Goal: Task Accomplishment & Management: Manage account settings

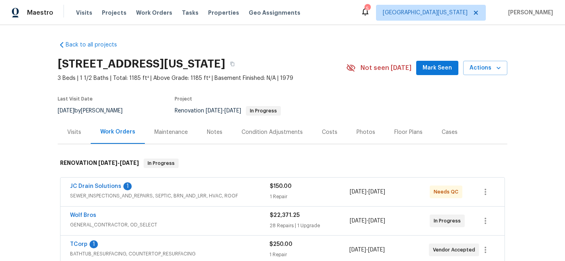
drag, startPoint x: 312, startPoint y: 41, endPoint x: 303, endPoint y: 39, distance: 8.7
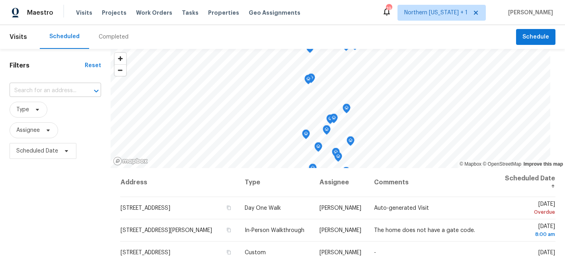
click at [60, 89] on input "text" at bounding box center [44, 91] width 69 height 12
type input "6852"
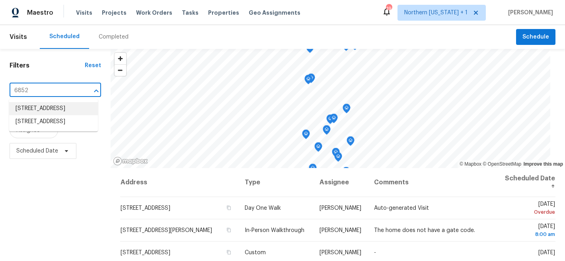
click at [61, 107] on li "[STREET_ADDRESS]" at bounding box center [53, 108] width 89 height 13
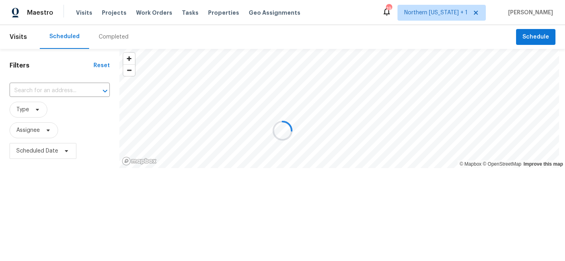
type input "6852 S Dover Way, Littleton, CO 80128"
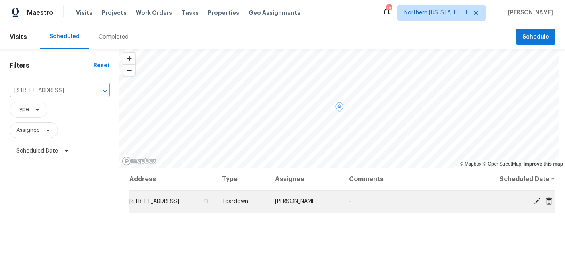
click at [534, 205] on icon at bounding box center [537, 201] width 7 height 7
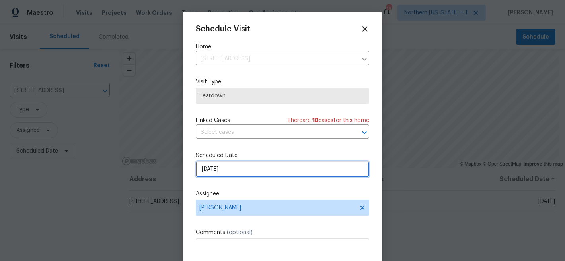
click at [247, 166] on input "[DATE]" at bounding box center [282, 170] width 173 height 16
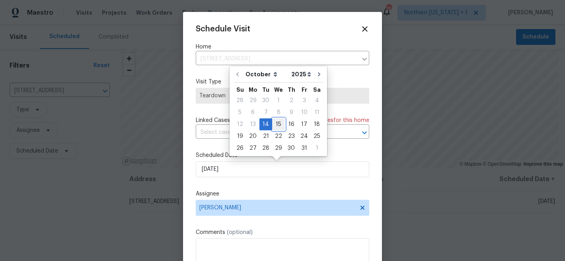
click at [277, 125] on div "15" at bounding box center [278, 124] width 13 height 11
type input "10/15/2025"
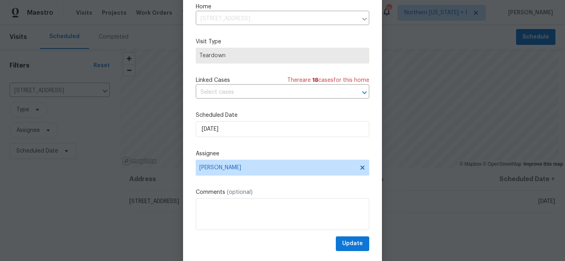
scroll to position [41, 0]
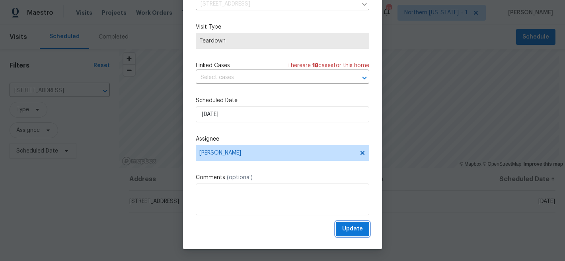
click at [347, 227] on span "Update" at bounding box center [352, 229] width 21 height 10
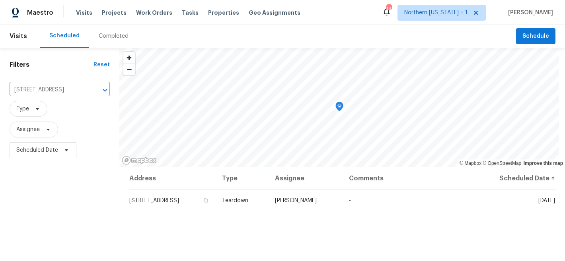
scroll to position [0, 0]
click at [96, 88] on icon "Clear" at bounding box center [95, 91] width 8 height 8
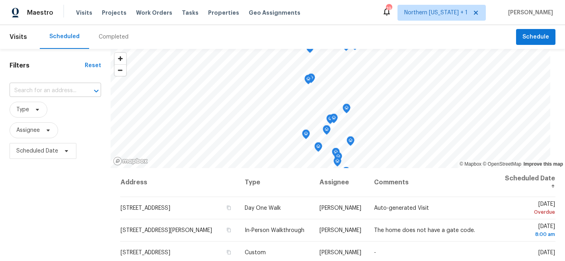
click at [81, 91] on div at bounding box center [90, 91] width 21 height 11
type input "1245 u"
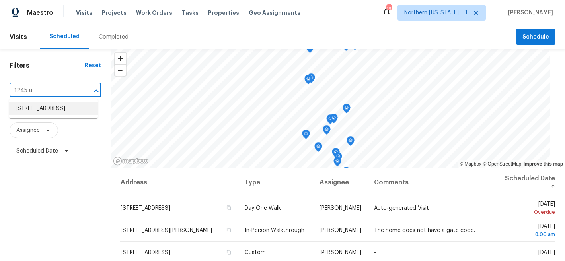
click at [83, 112] on li "1245 Utica St Apt 104, Denver, CO 80204" at bounding box center [53, 108] width 89 height 13
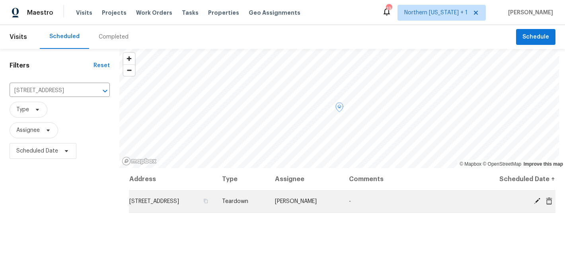
click at [534, 203] on icon at bounding box center [537, 201] width 7 height 7
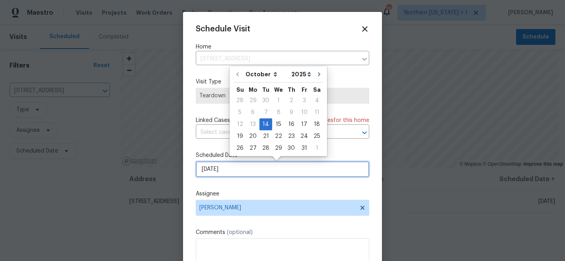
click at [262, 170] on input "[DATE]" at bounding box center [282, 170] width 173 height 16
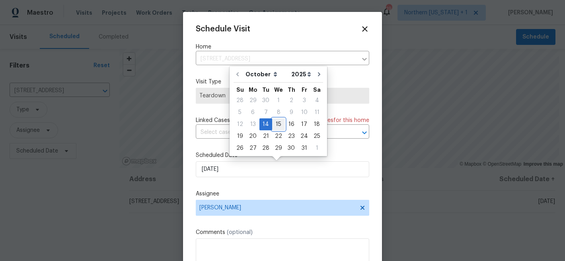
click at [279, 123] on div "15" at bounding box center [278, 124] width 13 height 11
type input "10/15/2025"
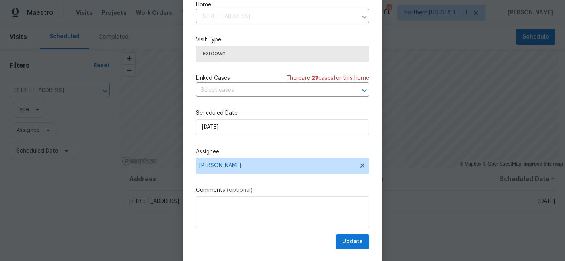
scroll to position [41, 0]
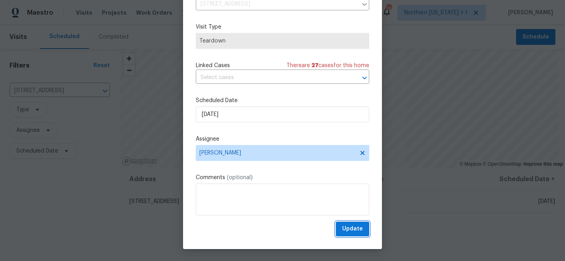
click at [347, 231] on span "Update" at bounding box center [352, 229] width 21 height 10
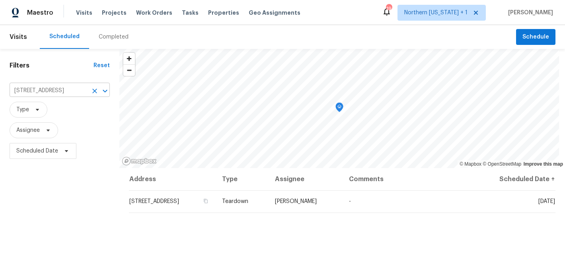
click at [92, 91] on icon "Clear" at bounding box center [95, 91] width 8 height 8
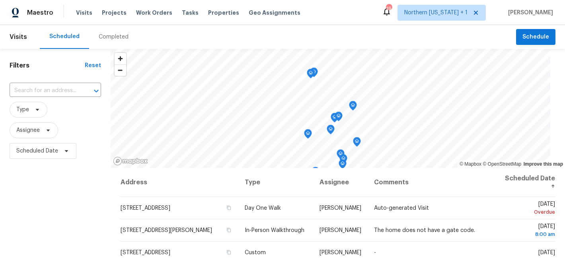
click at [310, 34] on div "Scheduled Completed" at bounding box center [278, 37] width 476 height 24
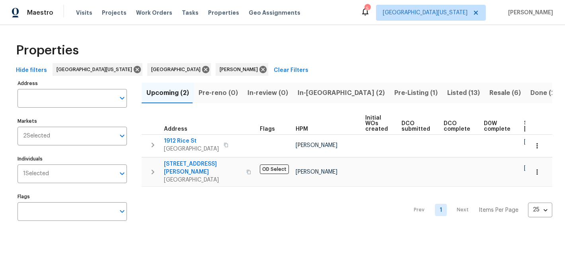
click at [489, 92] on span "Resale (6)" at bounding box center [504, 93] width 31 height 11
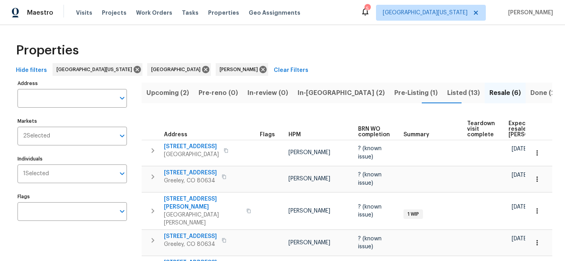
click at [512, 129] on span "Expected resale COE" at bounding box center [531, 129] width 45 height 17
click at [394, 92] on span "Pre-Listing (1)" at bounding box center [415, 93] width 43 height 11
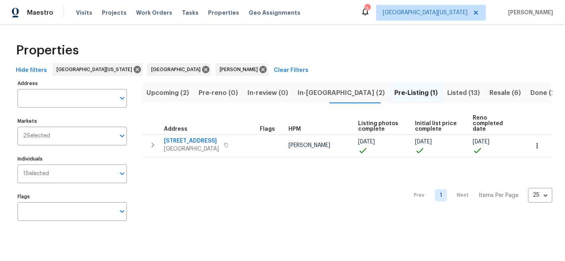
click at [325, 45] on div "Properties" at bounding box center [283, 50] width 540 height 25
click at [294, 42] on div "Properties" at bounding box center [283, 50] width 540 height 25
click at [168, 92] on span "Upcoming (2)" at bounding box center [167, 93] width 43 height 11
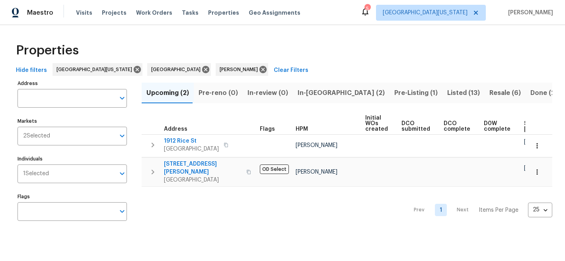
click at [322, 58] on div "Properties" at bounding box center [283, 50] width 540 height 25
click at [330, 49] on div "Properties" at bounding box center [283, 50] width 540 height 25
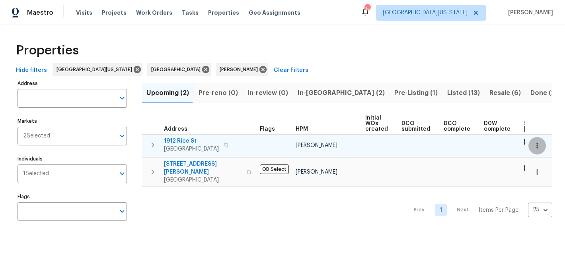
click at [533, 145] on icon "button" at bounding box center [537, 146] width 8 height 8
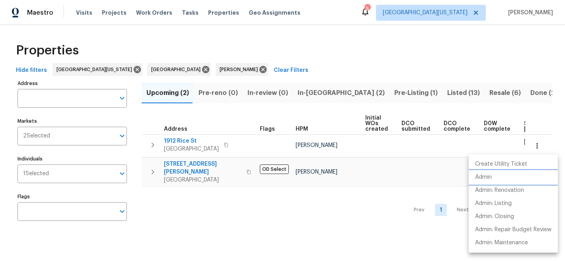
click at [498, 181] on li "Admin" at bounding box center [513, 177] width 89 height 13
click at [386, 70] on div at bounding box center [282, 130] width 565 height 261
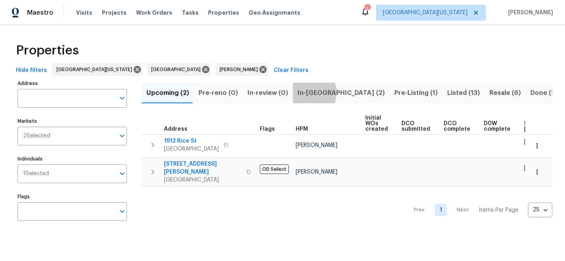
click at [301, 93] on span "In-reno (2)" at bounding box center [341, 93] width 87 height 11
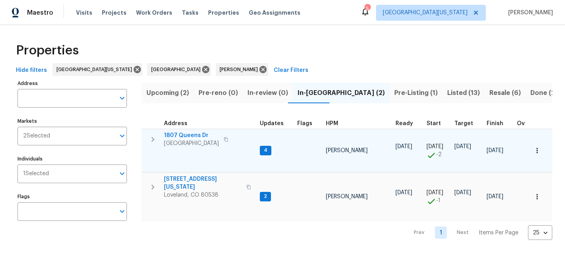
click at [193, 133] on span "1807 Queens Dr" at bounding box center [191, 136] width 55 height 8
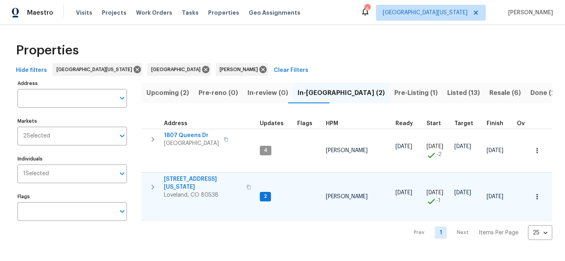
click at [181, 178] on span "[STREET_ADDRESS][US_STATE]" at bounding box center [203, 183] width 78 height 16
click at [447, 92] on span "Listed (13)" at bounding box center [463, 93] width 33 height 11
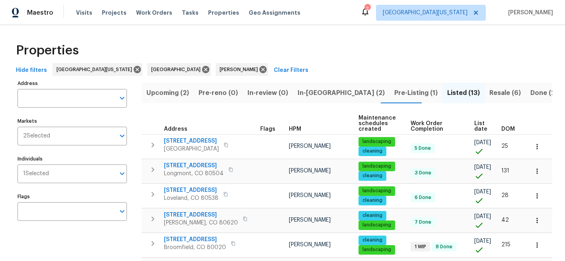
click at [476, 127] on span "List date" at bounding box center [481, 126] width 14 height 11
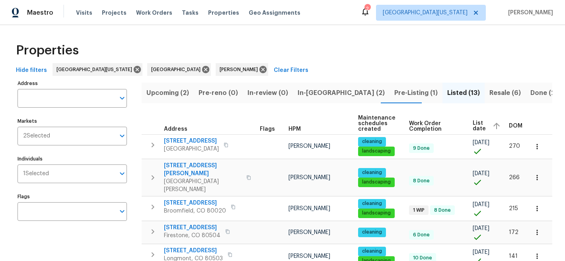
click at [489, 89] on span "Resale (6)" at bounding box center [504, 93] width 31 height 11
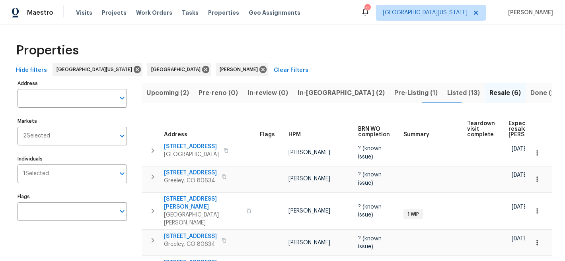
click at [511, 129] on span "Expected resale COE" at bounding box center [531, 129] width 45 height 17
click at [510, 132] on span "Expected resale COE" at bounding box center [531, 129] width 45 height 17
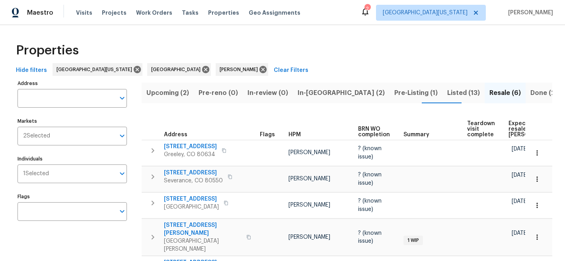
click at [510, 132] on span "Expected resale COE" at bounding box center [531, 129] width 45 height 17
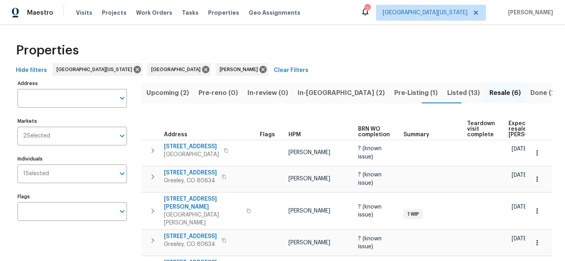
click at [509, 133] on span "Expected resale COE" at bounding box center [531, 129] width 45 height 17
click at [299, 90] on span "In-reno (2)" at bounding box center [341, 93] width 87 height 11
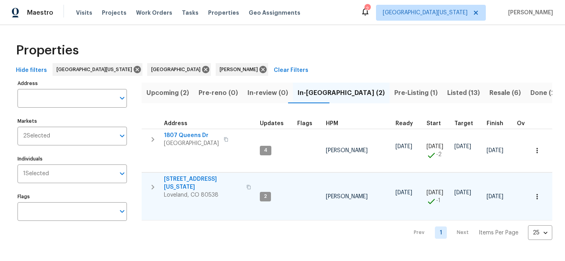
click at [533, 198] on icon "button" at bounding box center [537, 197] width 8 height 8
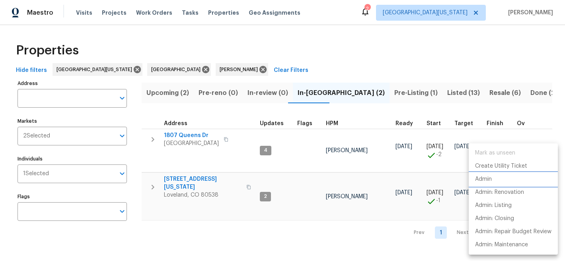
click at [530, 179] on li "Admin" at bounding box center [513, 179] width 89 height 13
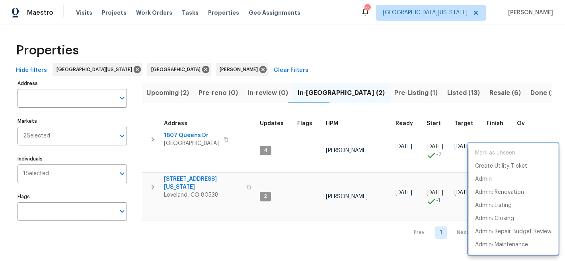
click at [307, 62] on div at bounding box center [282, 130] width 565 height 261
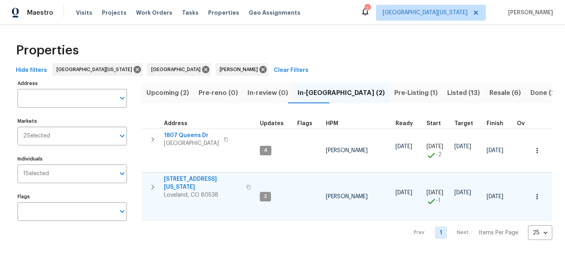
click at [202, 181] on span "[STREET_ADDRESS][US_STATE]" at bounding box center [203, 183] width 78 height 16
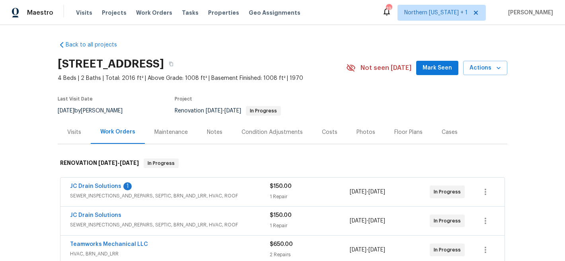
scroll to position [2, 0]
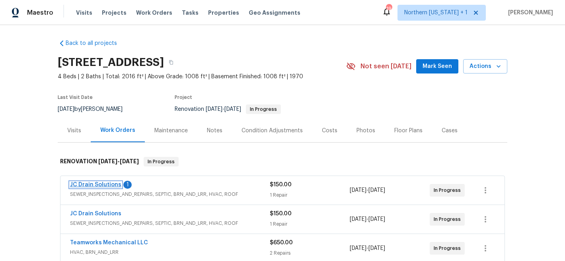
click at [92, 186] on link "JC Drain Solutions" at bounding box center [95, 185] width 51 height 6
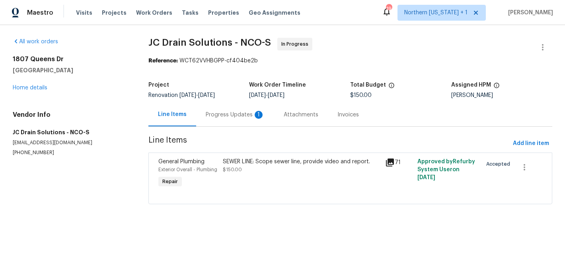
click at [221, 116] on div "Progress Updates 1" at bounding box center [235, 115] width 59 height 8
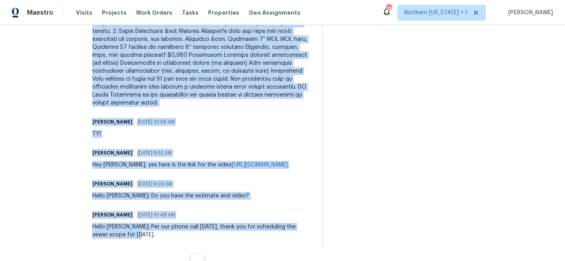
scroll to position [481, 0]
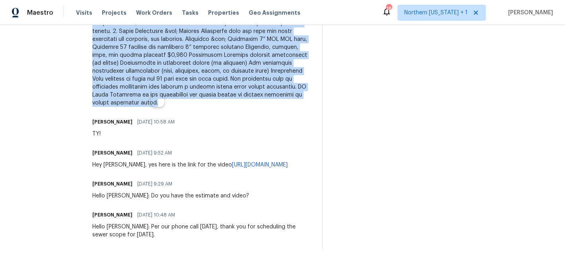
drag, startPoint x: 102, startPoint y: 75, endPoint x: 229, endPoint y: 92, distance: 127.6
copy div "Juan Cordova 10/13/2025 11:55 AM JC DRAIN SOLUTIONS 431 W. 84th Ave, Unit 202-2…"
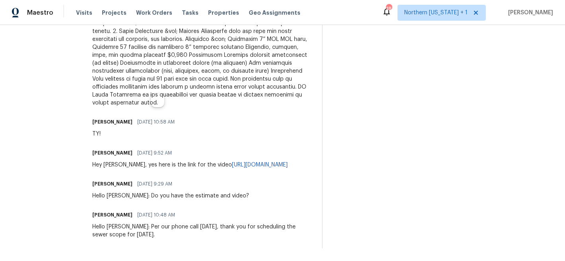
click at [291, 99] on div "Trade Partner Updates John Gonzalez 10/13/2025 12:40 PM TY! Juan Cordova 10/13/…" at bounding box center [202, 26] width 220 height 446
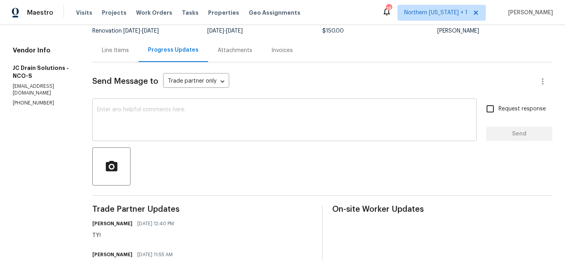
scroll to position [64, 0]
click at [128, 49] on div "Line Items" at bounding box center [115, 51] width 27 height 8
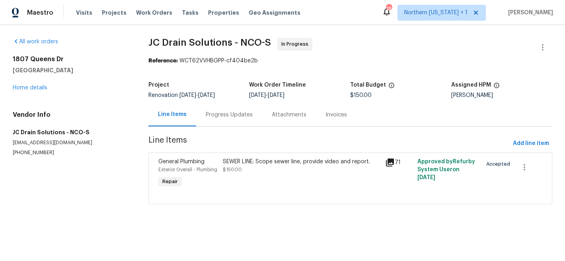
click at [286, 161] on div "SEWER LINE: Scope sewer line, provide video and report." at bounding box center [301, 162] width 157 height 8
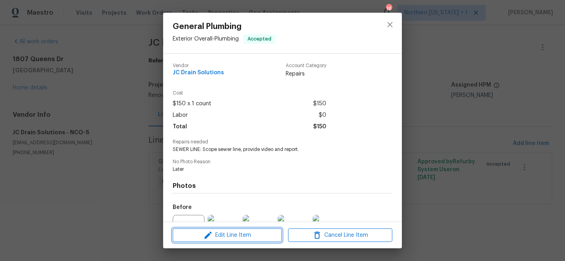
click at [256, 240] on span "Edit Line Item" at bounding box center [227, 236] width 104 height 10
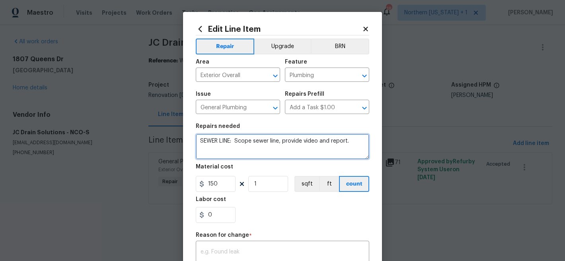
click at [357, 142] on textarea "SEWER LINE: Scope sewer line, provide video and report." at bounding box center [282, 146] width 173 height 25
paste textarea "Juan Cordova 10/13/2025 11:55 AM JC DRAIN SOLUTIONS 431 W. 84th Ave, Unit 202-2…"
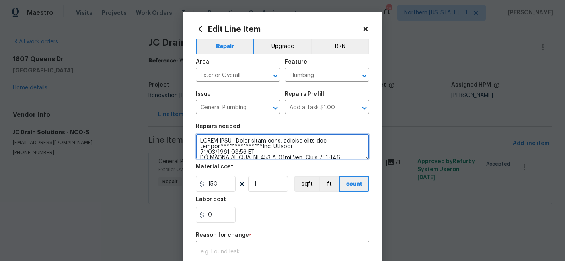
scroll to position [230, 0]
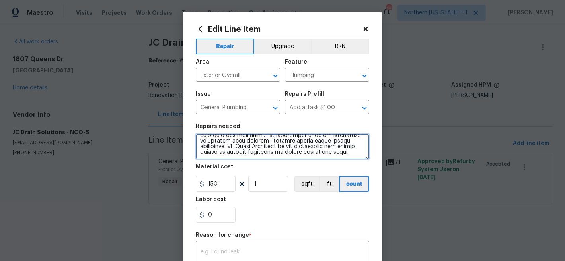
type textarea "**********"
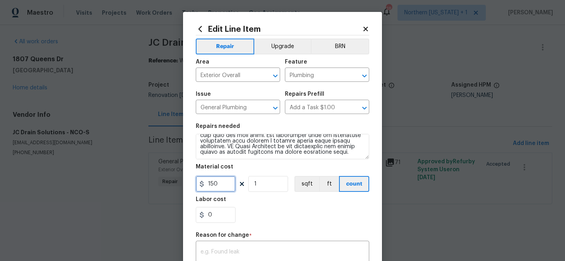
click at [220, 183] on input "150" at bounding box center [216, 184] width 40 height 16
type input "9200"
click at [281, 216] on div "0" at bounding box center [282, 215] width 173 height 16
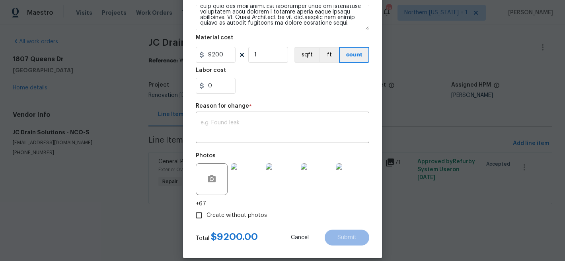
scroll to position [139, 0]
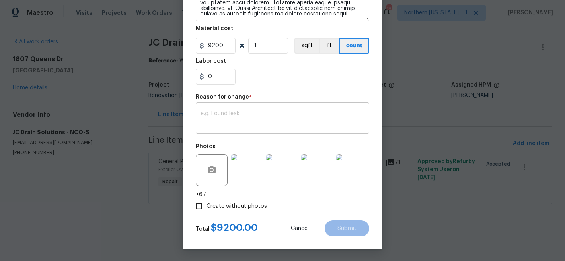
click at [302, 123] on textarea at bounding box center [283, 119] width 164 height 17
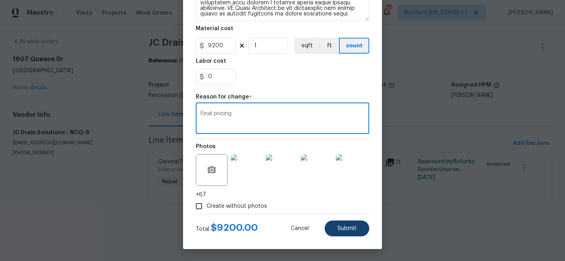
type textarea "Final pricing"
click at [344, 228] on span "Submit" at bounding box center [346, 229] width 19 height 6
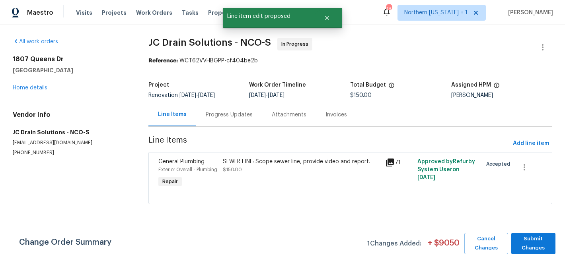
scroll to position [0, 0]
click at [544, 243] on span "Submit Changes" at bounding box center [533, 244] width 36 height 18
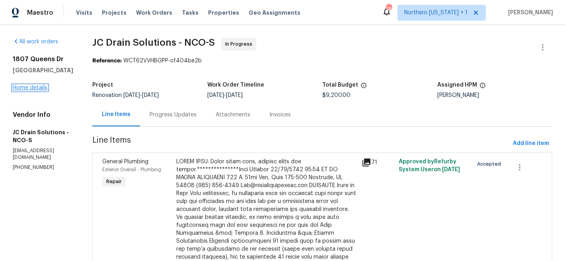
click at [41, 88] on link "Home details" at bounding box center [30, 88] width 35 height 6
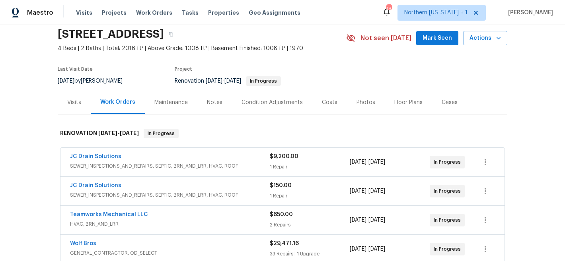
scroll to position [41, 0]
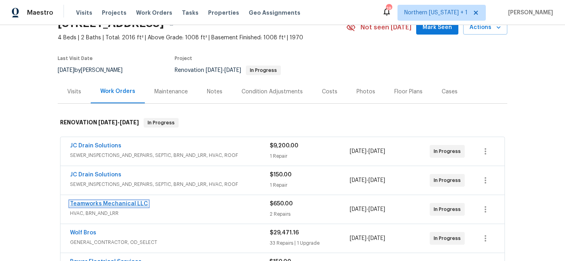
click at [123, 205] on link "Teamworks Mechanical LLC" at bounding box center [109, 204] width 78 height 6
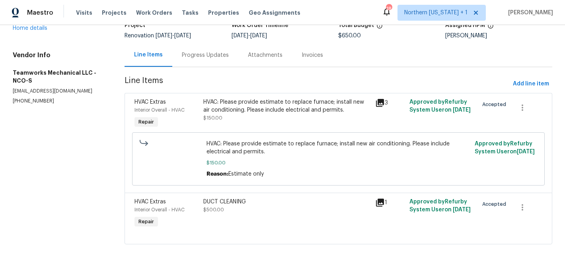
scroll to position [72, 0]
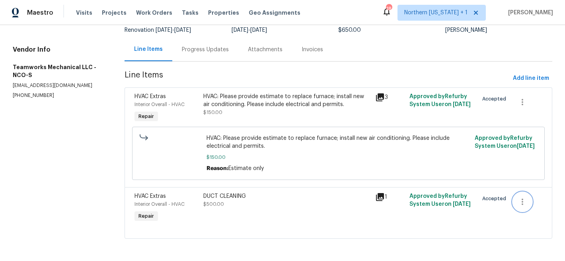
click at [518, 200] on icon "button" at bounding box center [523, 202] width 10 height 10
click at [520, 197] on li "Cancel" at bounding box center [522, 195] width 31 height 13
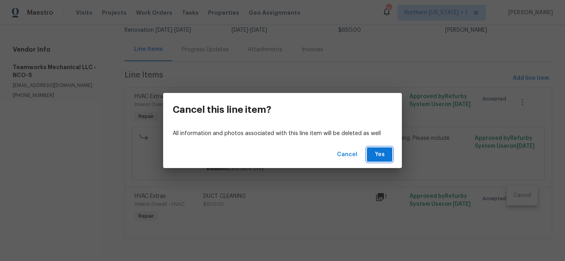
click at [386, 152] on button "Yes" at bounding box center [379, 155] width 25 height 15
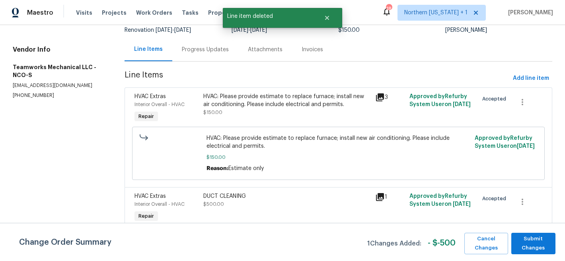
scroll to position [0, 0]
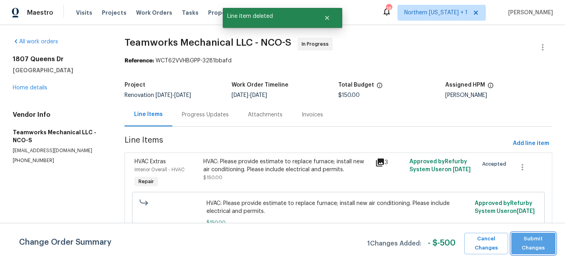
click at [534, 240] on span "Submit Changes" at bounding box center [533, 244] width 36 height 18
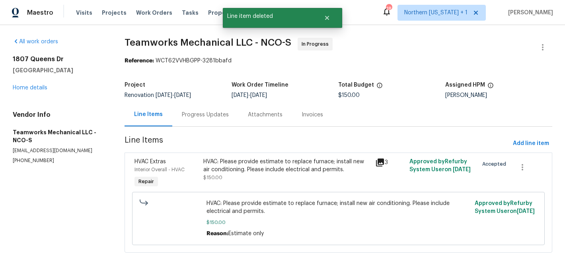
click at [320, 74] on section "Teamworks Mechanical LLC - NCO-S In Progress Reference: WCT62VVHBGPP-3281bbafd …" at bounding box center [339, 150] width 428 height 225
click at [24, 89] on link "Home details" at bounding box center [30, 88] width 35 height 6
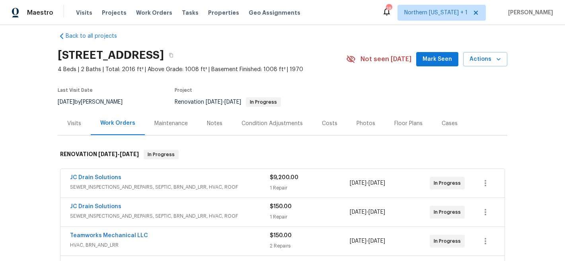
scroll to position [14, 0]
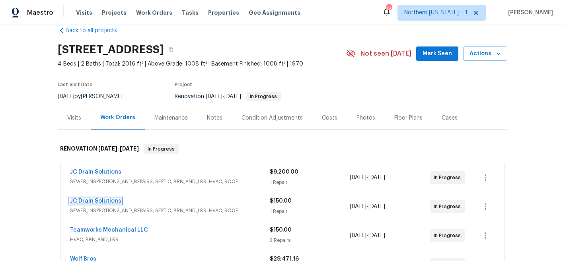
click at [99, 203] on link "JC Drain Solutions" at bounding box center [95, 202] width 51 height 6
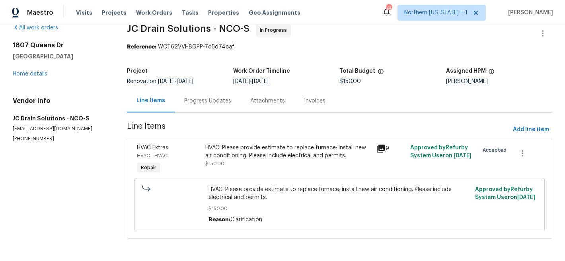
scroll to position [20, 0]
click at [214, 97] on div "Progress Updates" at bounding box center [207, 101] width 47 height 8
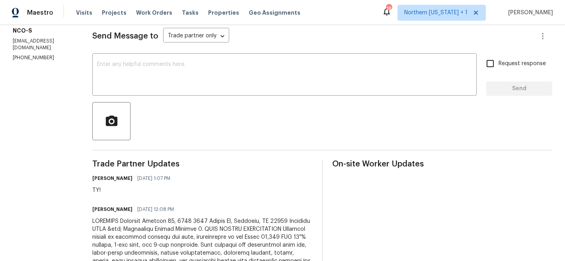
scroll to position [94, 0]
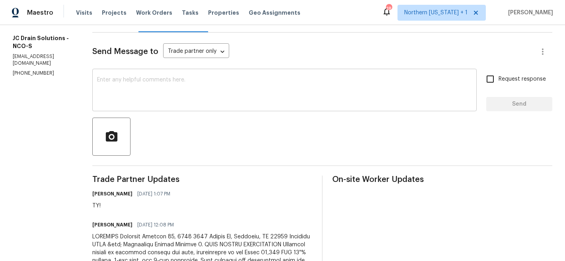
click at [316, 86] on textarea at bounding box center [284, 91] width 375 height 28
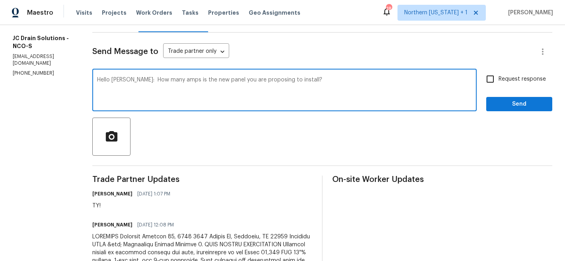
click at [207, 80] on textarea "Hello Vic: How many amps is the new panel you are proposing to install?" at bounding box center [284, 91] width 375 height 28
type textarea "Hello Vic: How many amps is the new electric panel you are proposing to install?"
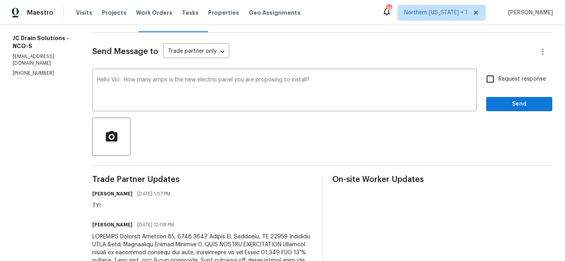
click at [431, 127] on div at bounding box center [322, 137] width 460 height 38
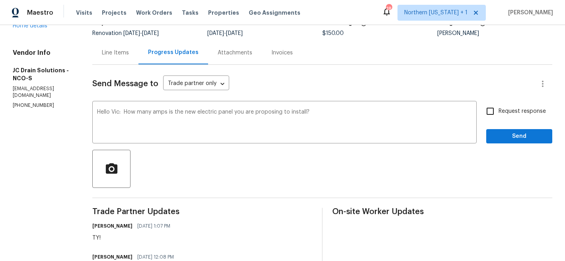
scroll to position [60, 0]
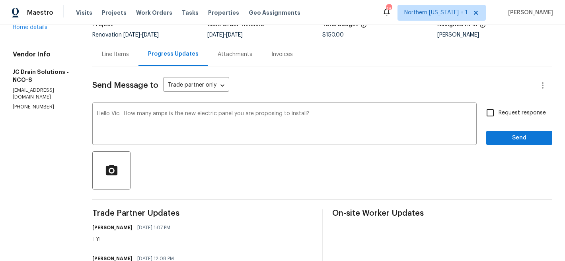
click at [483, 113] on input "Request response" at bounding box center [490, 113] width 17 height 17
checkbox input "true"
click at [494, 131] on button "Send" at bounding box center [519, 138] width 66 height 15
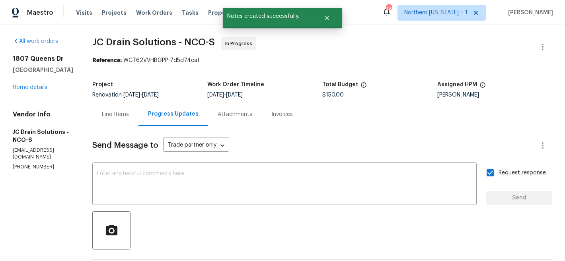
scroll to position [0, 0]
click at [43, 87] on link "Home details" at bounding box center [30, 88] width 35 height 6
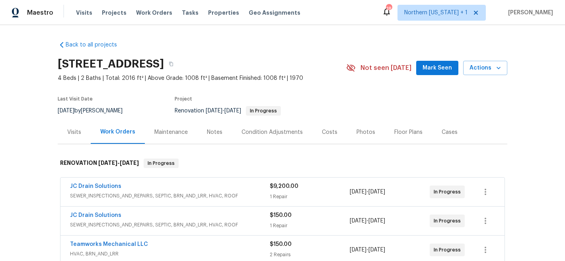
click at [317, 69] on div "1807 Queens Dr, Longmont, CO 80501" at bounding box center [202, 64] width 288 height 21
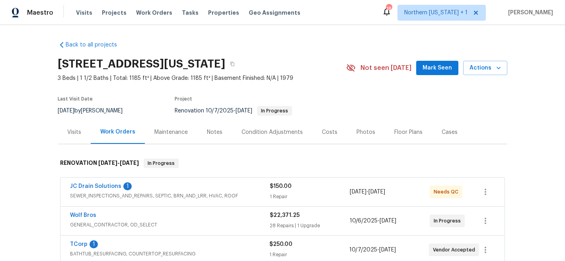
scroll to position [7, 0]
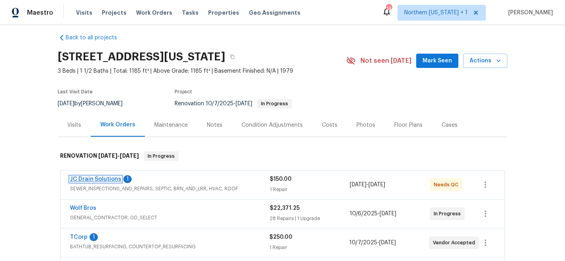
click at [90, 179] on link "JC Drain Solutions" at bounding box center [95, 180] width 51 height 6
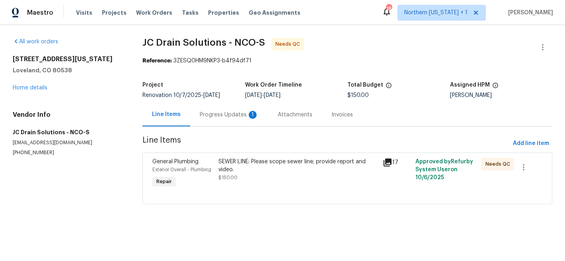
click at [288, 163] on div "SEWER LINE: Please scope sewer line; provide report and video." at bounding box center [298, 166] width 160 height 16
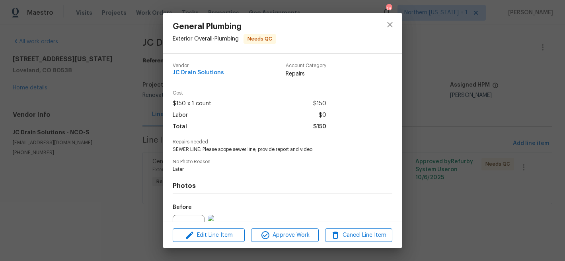
scroll to position [85, 0]
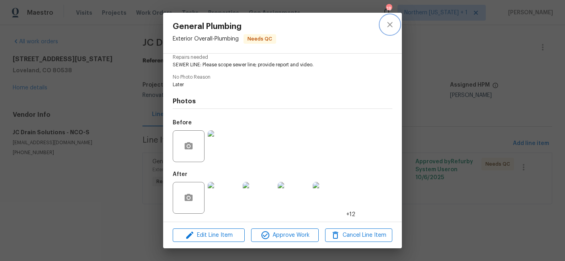
click at [389, 23] on icon "close" at bounding box center [390, 25] width 10 height 10
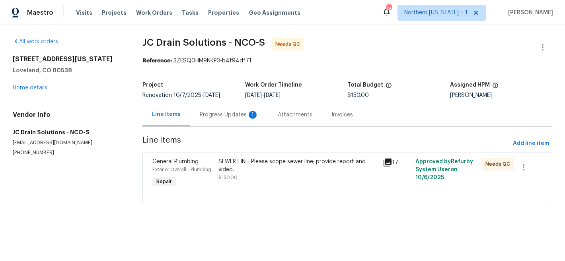
click at [256, 164] on div "SEWER LINE: Please scope sewer line; provide report and video." at bounding box center [298, 166] width 160 height 16
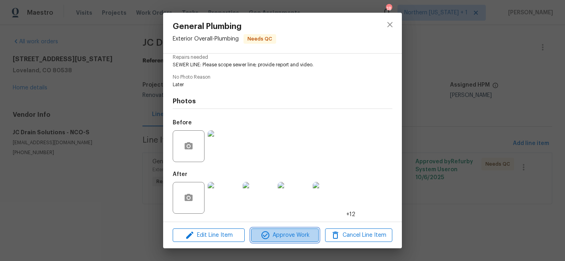
click at [292, 236] on span "Approve Work" at bounding box center [284, 236] width 62 height 10
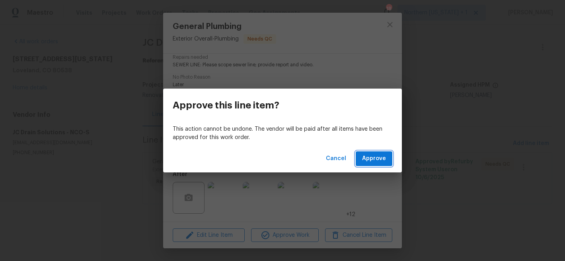
click at [380, 160] on span "Approve" at bounding box center [374, 159] width 24 height 10
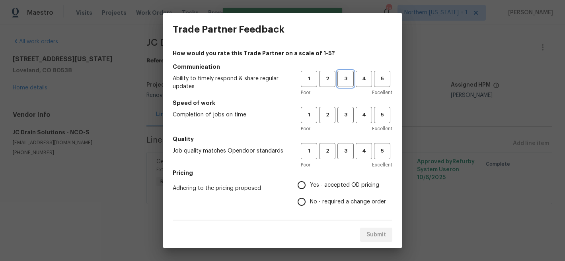
click at [339, 78] on span "3" at bounding box center [345, 78] width 15 height 9
click at [340, 118] on span "3" at bounding box center [345, 115] width 15 height 9
click at [342, 152] on span "3" at bounding box center [345, 151] width 15 height 9
click at [312, 185] on span "Yes - accepted OD pricing" at bounding box center [344, 185] width 69 height 8
click at [310, 185] on input "Yes - accepted OD pricing" at bounding box center [301, 185] width 17 height 17
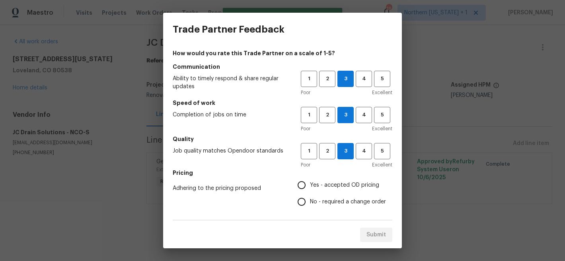
radio input "true"
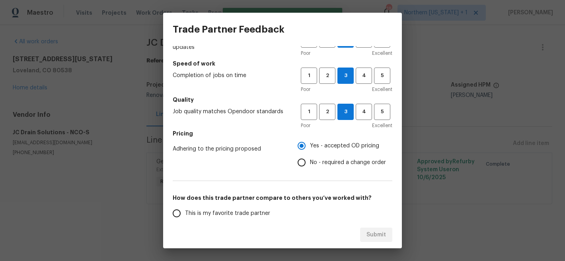
scroll to position [142, 0]
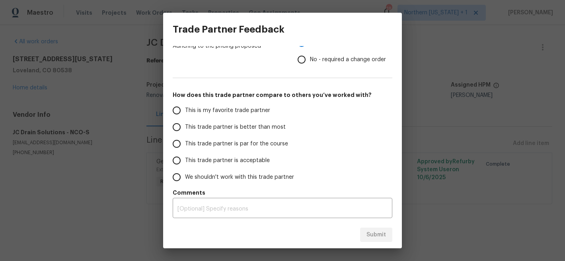
click at [187, 145] on span "This trade partner is par for the course" at bounding box center [236, 144] width 103 height 8
click at [185, 145] on input "This trade partner is par for the course" at bounding box center [176, 144] width 17 height 17
click at [381, 233] on span "Submit" at bounding box center [375, 235] width 19 height 10
radio input "true"
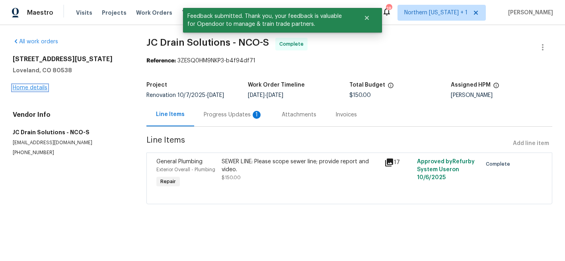
click at [30, 90] on link "Home details" at bounding box center [30, 88] width 35 height 6
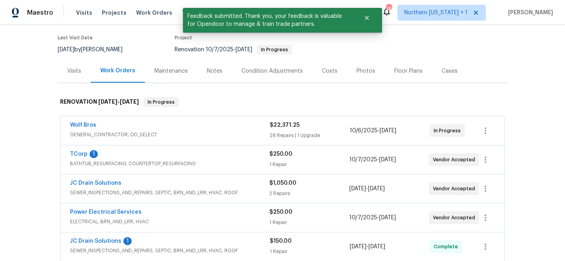
scroll to position [66, 0]
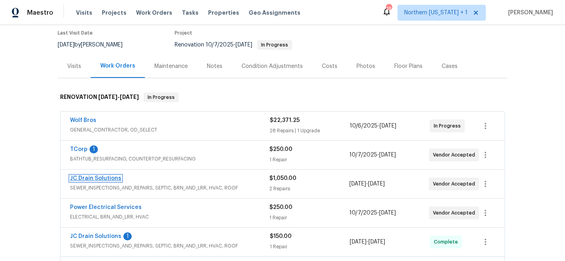
click at [101, 177] on link "JC Drain Solutions" at bounding box center [95, 179] width 51 height 6
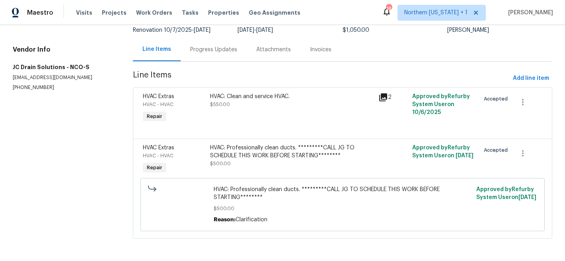
scroll to position [72, 0]
click at [220, 93] on div "HVAC: Clean and service HVAC." at bounding box center [292, 97] width 164 height 8
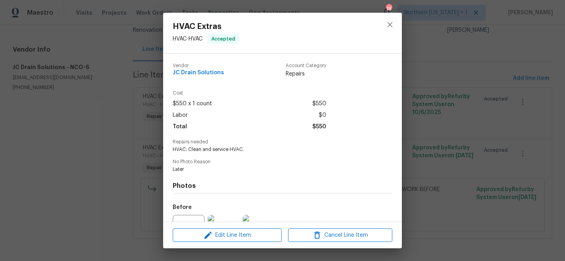
scroll to position [85, 0]
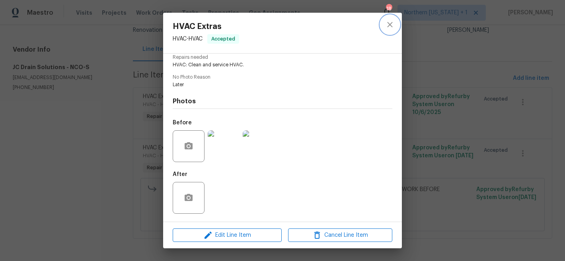
click at [386, 26] on icon "close" at bounding box center [390, 25] width 10 height 10
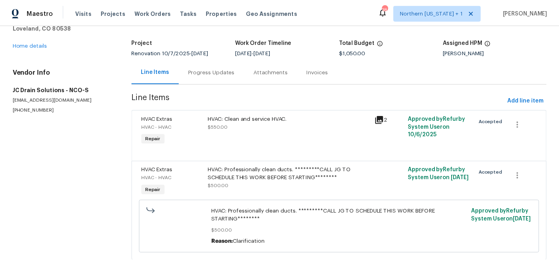
scroll to position [0, 0]
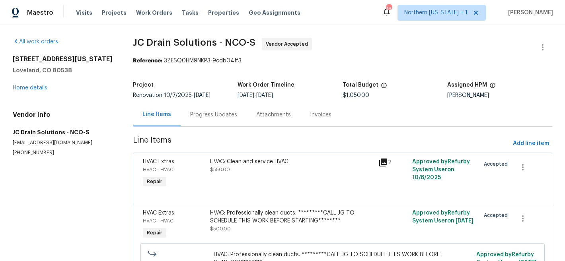
click at [36, 92] on div "3620 N Colorado Ave Loveland, CO 80538 Home details" at bounding box center [63, 73] width 101 height 37
click at [37, 88] on link "Home details" at bounding box center [30, 88] width 35 height 6
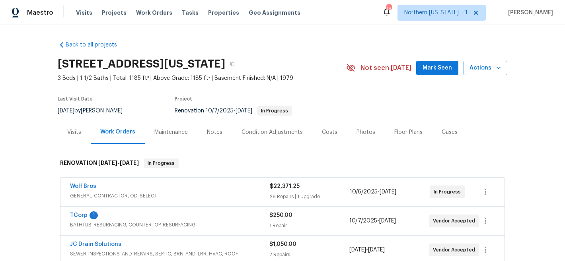
click at [213, 130] on div "Notes" at bounding box center [215, 133] width 16 height 8
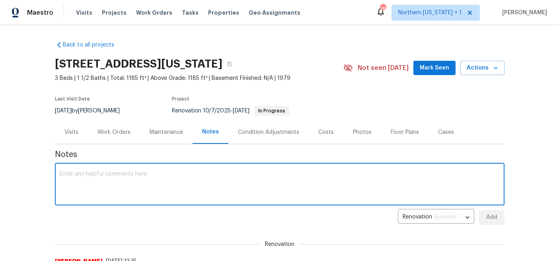
click at [230, 177] on textarea at bounding box center [280, 185] width 440 height 28
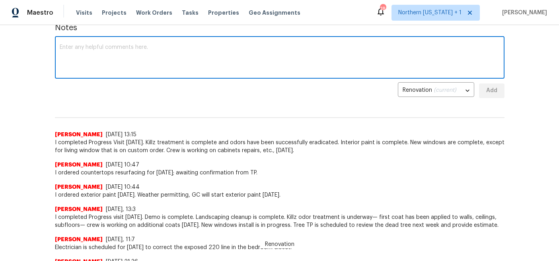
scroll to position [126, 0]
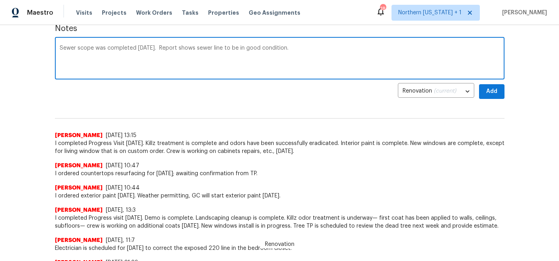
type textarea "Sewer scope was completed [DATE]. Report shows sewer line to be in good conditi…"
click at [493, 91] on span "Add" at bounding box center [491, 92] width 13 height 10
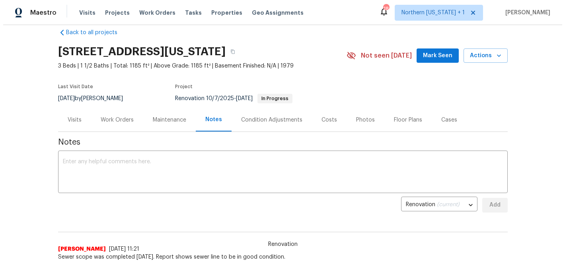
scroll to position [0, 0]
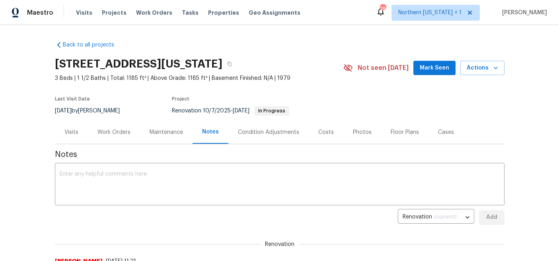
click at [102, 134] on div "Work Orders" at bounding box center [113, 133] width 33 height 8
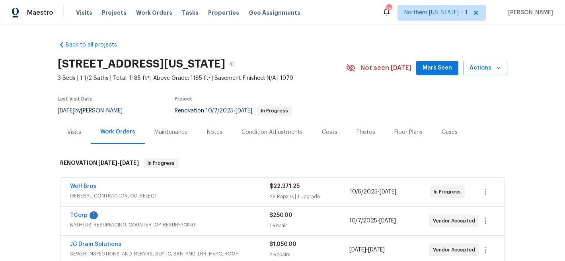
click at [364, 113] on section "3620 N Colorado Ave, Loveland, CO 80538 3 Beds | 1 1/2 Baths | Total: 1185 ft² …" at bounding box center [283, 87] width 450 height 67
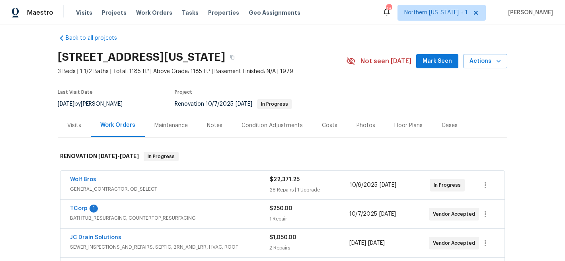
scroll to position [13, 0]
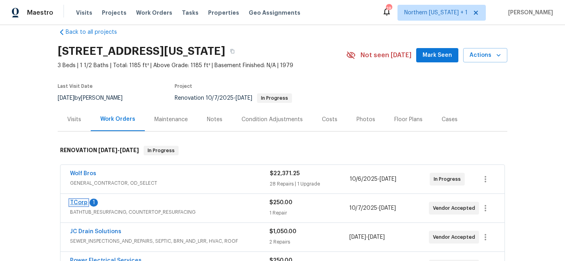
click at [70, 203] on link "TCorp" at bounding box center [79, 203] width 18 height 6
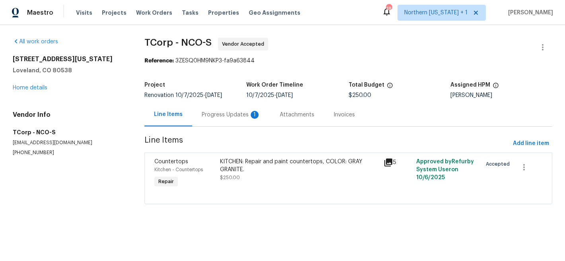
click at [230, 114] on div "Progress Updates 1" at bounding box center [231, 115] width 59 height 8
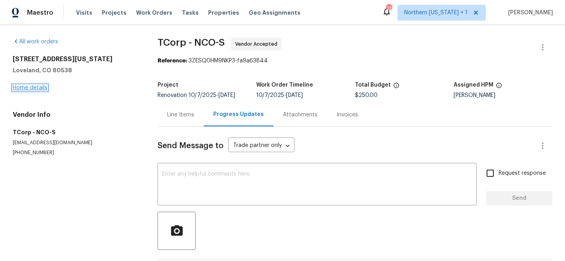
click at [23, 85] on link "Home details" at bounding box center [30, 88] width 35 height 6
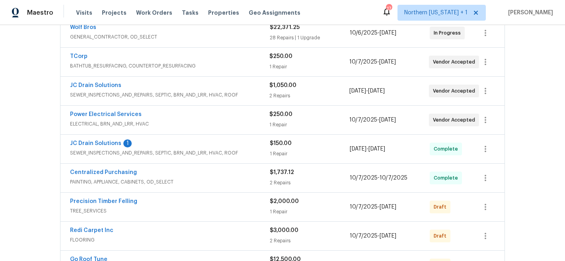
scroll to position [167, 0]
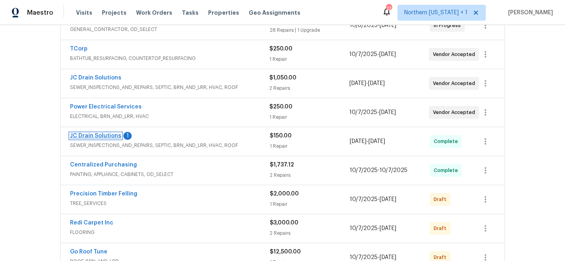
click at [92, 135] on link "JC Drain Solutions" at bounding box center [95, 136] width 51 height 6
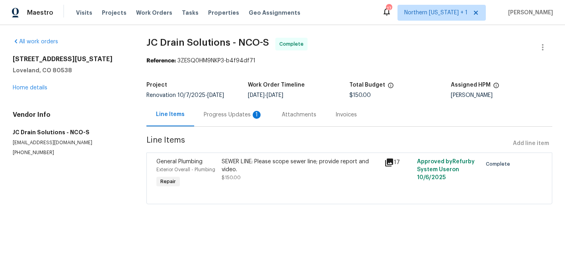
click at [233, 112] on div "Progress Updates 1" at bounding box center [233, 115] width 59 height 8
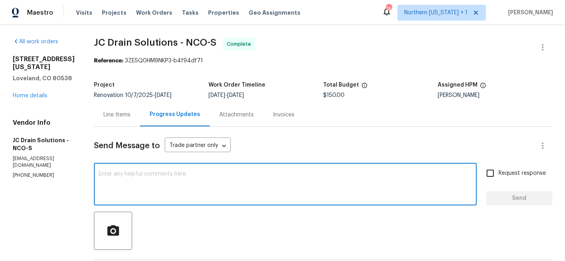
click at [306, 183] on textarea at bounding box center [285, 185] width 373 height 28
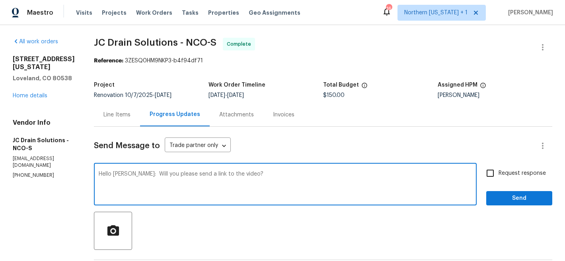
type textarea "Hello Vic: Will you please send a link to the video?"
click at [486, 172] on input "Request response" at bounding box center [490, 173] width 17 height 17
checkbox input "true"
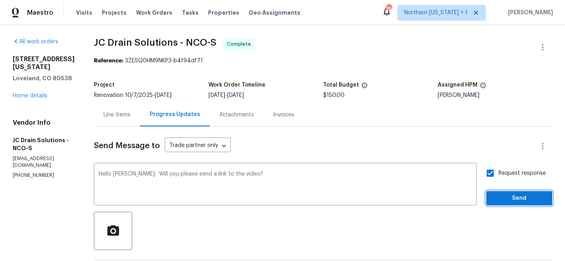
click at [493, 197] on span "Send" at bounding box center [519, 199] width 53 height 10
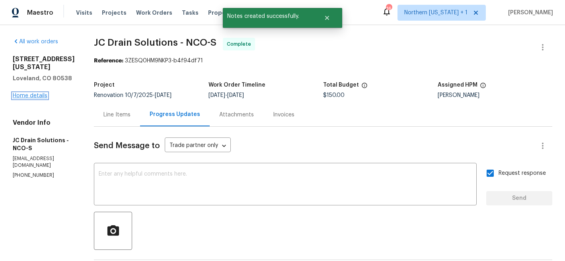
click at [25, 93] on link "Home details" at bounding box center [30, 96] width 35 height 6
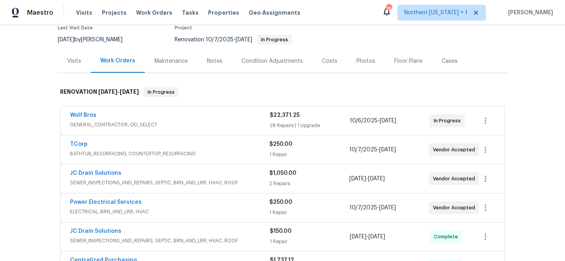
scroll to position [87, 0]
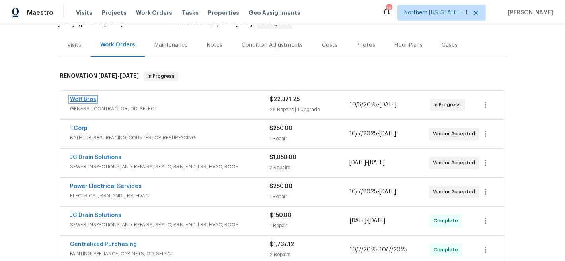
click at [77, 98] on link "Wolf Bros" at bounding box center [83, 100] width 26 height 6
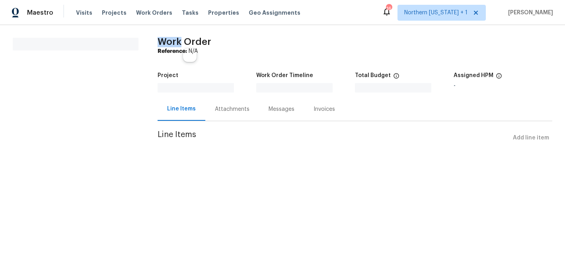
click at [77, 98] on section "All work orders" at bounding box center [76, 96] width 126 height 117
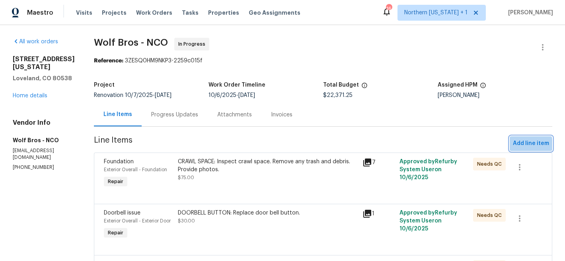
click at [525, 145] on span "Add line item" at bounding box center [531, 144] width 36 height 10
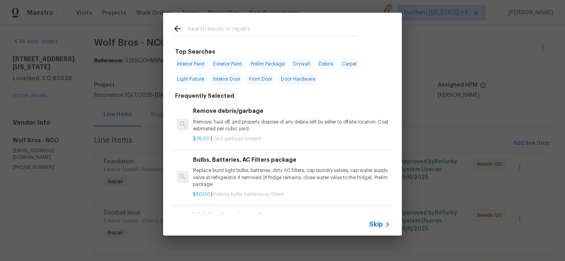
click at [236, 34] on input "text" at bounding box center [272, 30] width 169 height 12
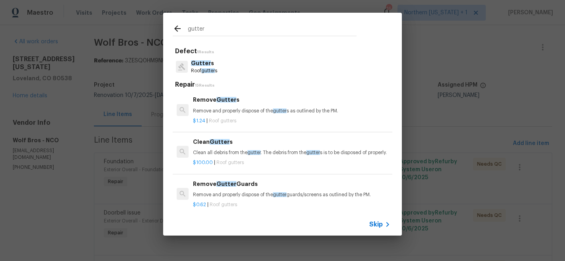
type input "gutter"
click at [192, 68] on p "Roof gutter s" at bounding box center [204, 71] width 26 height 7
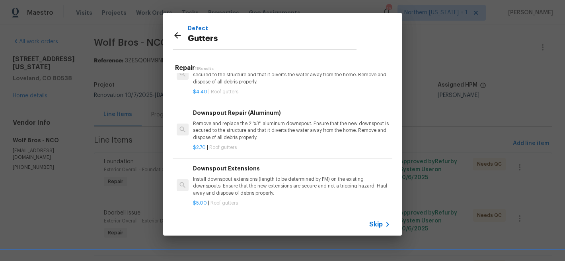
scroll to position [346, 0]
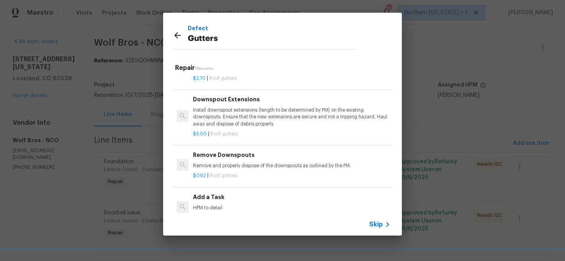
click at [212, 193] on h6 "Add a Task" at bounding box center [291, 197] width 197 height 9
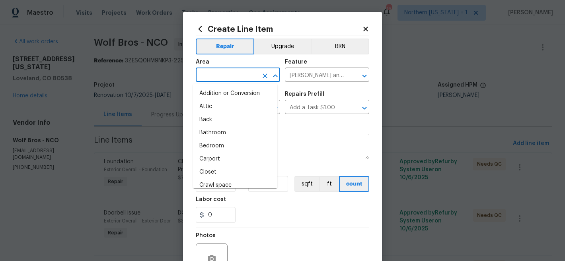
click at [233, 75] on input "text" at bounding box center [227, 76] width 62 height 12
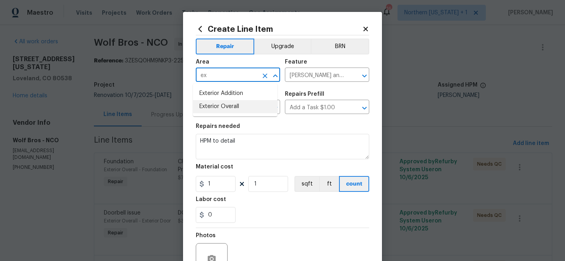
click at [243, 107] on li "Exterior Overall" at bounding box center [235, 106] width 84 height 13
type input "Exterior Overall"
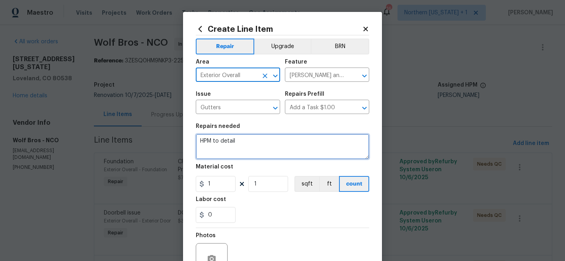
click at [259, 144] on textarea "HPM to detail" at bounding box center [282, 146] width 173 height 25
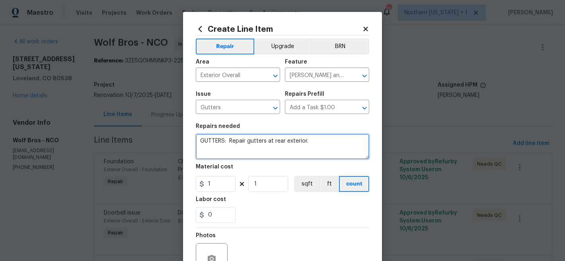
type textarea "GUTTERS: Repair gutters at rear exterior."
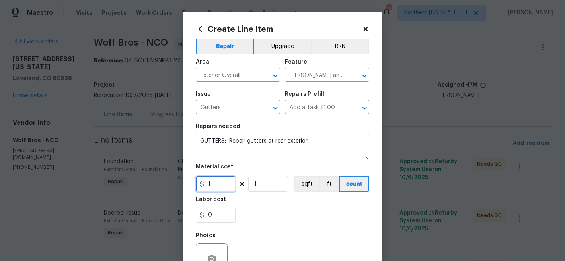
click at [228, 183] on input "1" at bounding box center [216, 184] width 40 height 16
type input "37.5"
click at [277, 224] on section "Repairs needed GUTTERS: Repair gutters at rear exterior. Material cost 37.5 1 s…" at bounding box center [282, 173] width 173 height 109
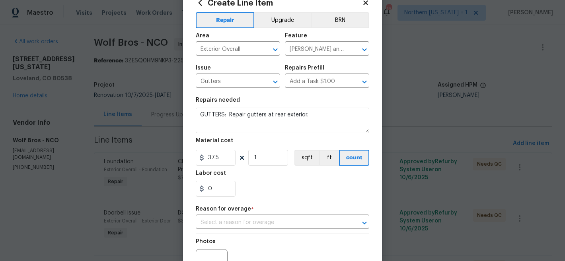
scroll to position [114, 0]
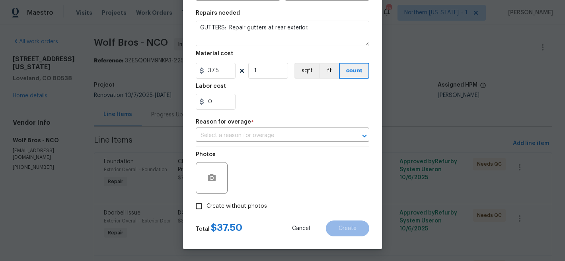
drag, startPoint x: 232, startPoint y: 205, endPoint x: 238, endPoint y: 200, distance: 7.3
click at [232, 205] on span "Create without photos" at bounding box center [237, 207] width 60 height 8
click at [207, 205] on input "Create without photos" at bounding box center [198, 206] width 15 height 15
checkbox input "true"
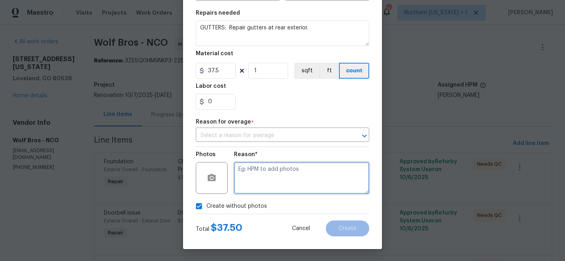
click at [312, 182] on textarea at bounding box center [301, 178] width 135 height 32
type textarea "Later"
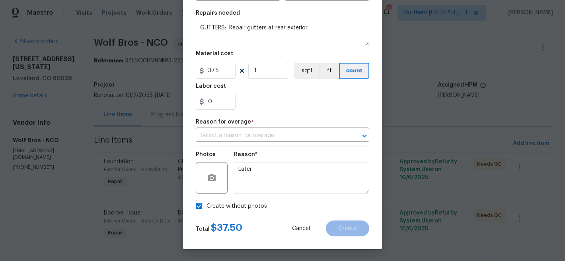
click at [282, 211] on div "Create without photos" at bounding box center [282, 206] width 173 height 15
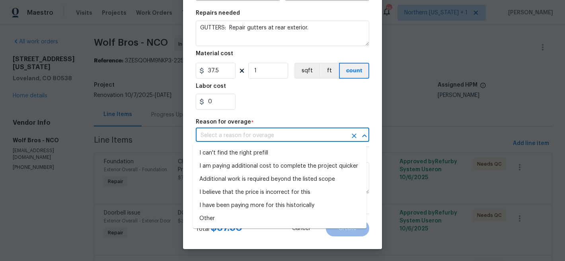
click at [305, 130] on input "text" at bounding box center [271, 136] width 151 height 12
click at [294, 151] on li "I can't find the right prefill" at bounding box center [279, 153] width 173 height 13
type input "I can't find the right prefill"
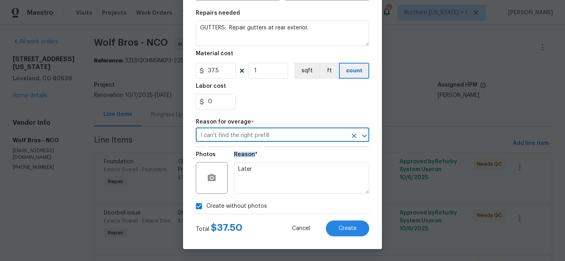
click at [294, 151] on div "Reason* Later" at bounding box center [301, 173] width 135 height 52
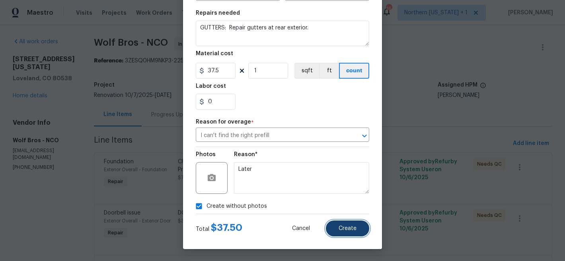
click at [341, 226] on span "Create" at bounding box center [348, 229] width 18 height 6
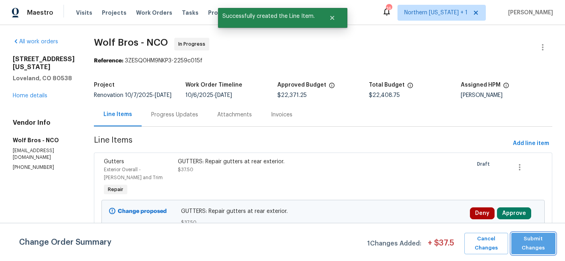
click at [548, 246] on span "Submit Changes" at bounding box center [533, 244] width 36 height 18
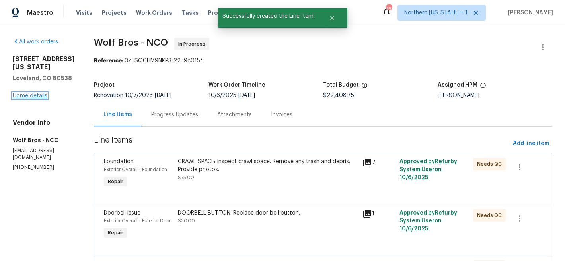
click at [18, 99] on link "Home details" at bounding box center [30, 96] width 35 height 6
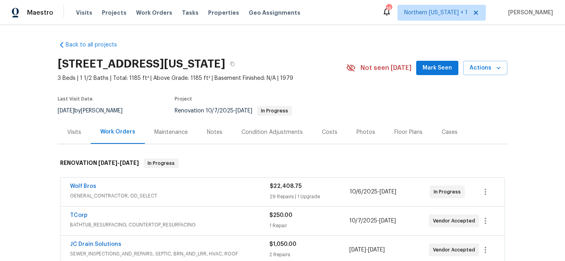
click at [530, 126] on div "Back to all projects 3620 N Colorado Ave, Loveland, CO 80538 3 Beds | 1 1/2 Bat…" at bounding box center [282, 143] width 565 height 236
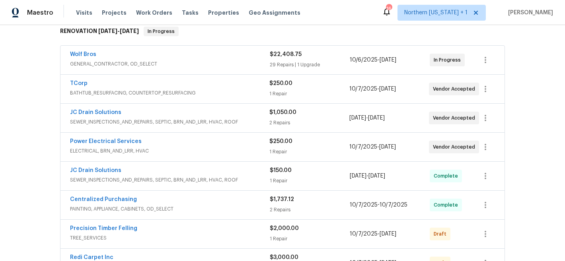
scroll to position [105, 0]
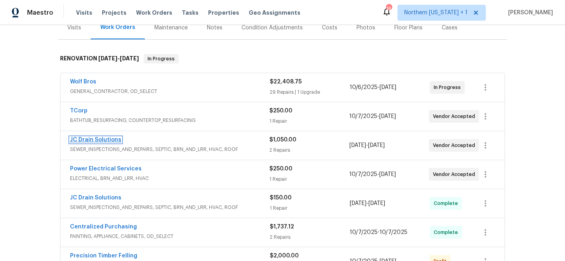
click at [107, 140] on link "JC Drain Solutions" at bounding box center [95, 140] width 51 height 6
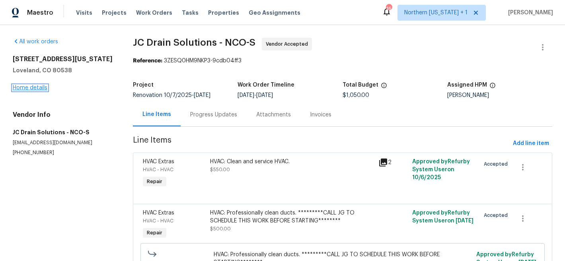
click at [41, 89] on link "Home details" at bounding box center [30, 88] width 35 height 6
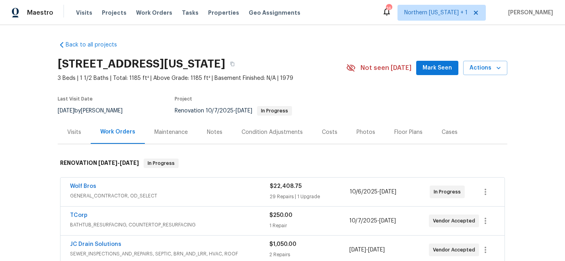
click at [369, 95] on section "3620 N Colorado Ave, Loveland, CO 80538 3 Beds | 1 1/2 Baths | Total: 1185 ft² …" at bounding box center [283, 87] width 450 height 67
click at [477, 70] on span "Actions" at bounding box center [485, 68] width 31 height 10
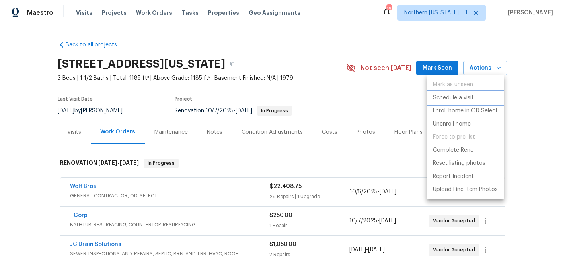
click at [464, 99] on p "Schedule a visit" at bounding box center [453, 98] width 41 height 8
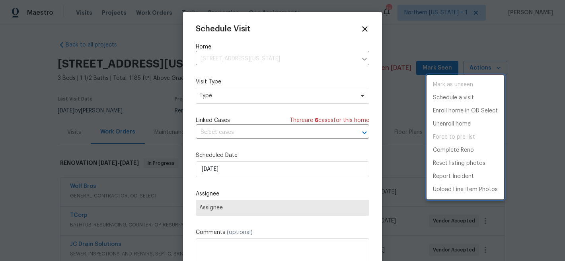
click at [229, 96] on div at bounding box center [282, 130] width 565 height 261
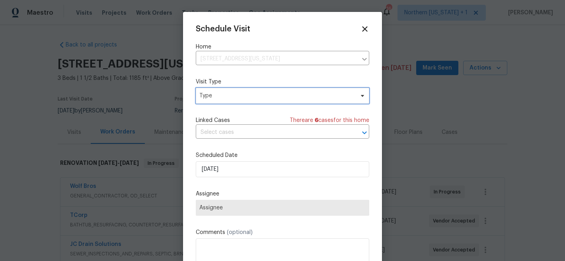
click at [229, 96] on span "Type" at bounding box center [276, 96] width 155 height 8
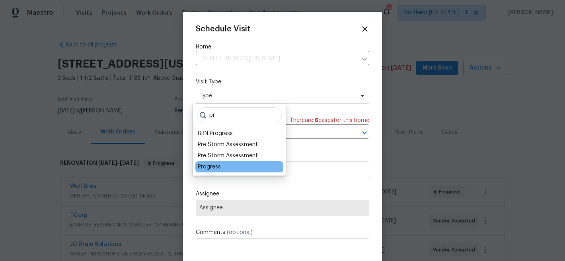
type input "pr"
click at [214, 170] on div "Progress" at bounding box center [209, 167] width 23 height 8
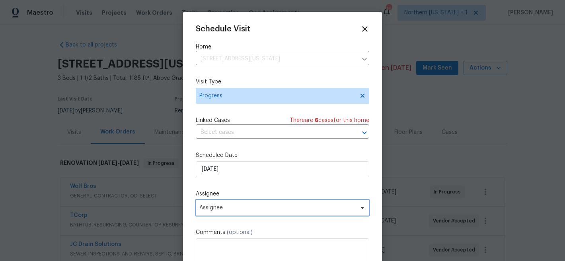
click at [233, 209] on span "Assignee" at bounding box center [277, 208] width 156 height 6
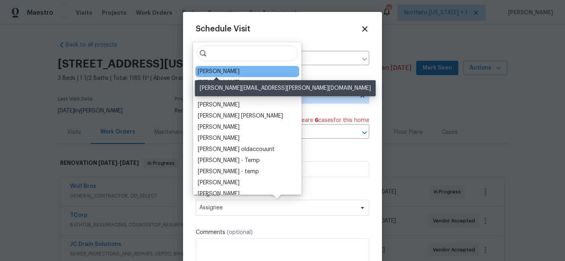
click at [224, 73] on div "[PERSON_NAME]" at bounding box center [219, 72] width 42 height 8
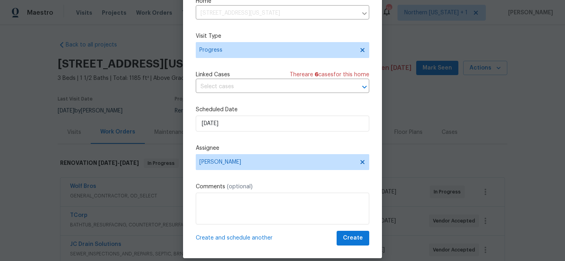
scroll to position [41, 0]
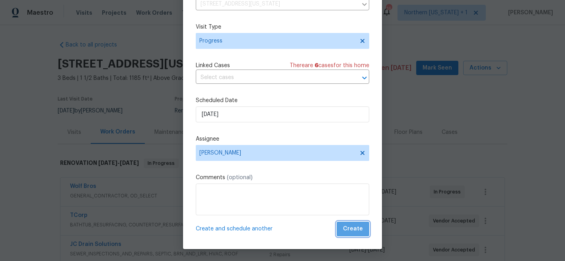
click at [349, 231] on span "Create" at bounding box center [353, 229] width 20 height 10
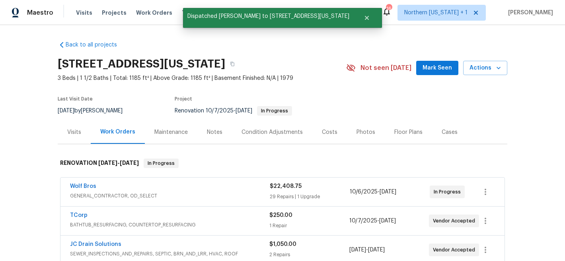
scroll to position [0, 0]
click at [322, 130] on div "Costs" at bounding box center [330, 133] width 16 height 8
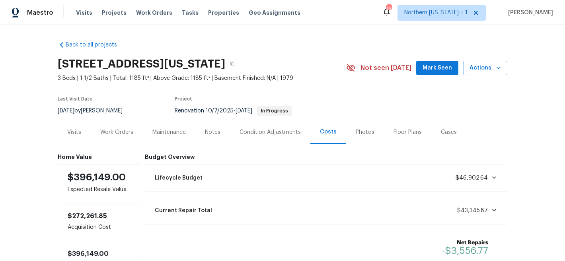
click at [105, 136] on div "Work Orders" at bounding box center [116, 133] width 33 height 8
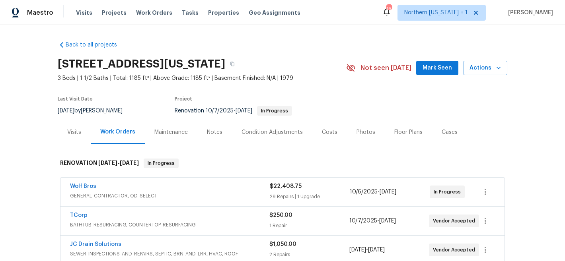
click at [319, 82] on span "3 Beds | 1 1/2 Baths | Total: 1185 ft² | Above Grade: 1185 ft² | Basement Finis…" at bounding box center [202, 78] width 288 height 8
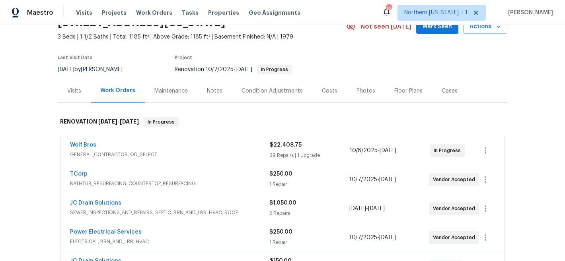
scroll to position [107, 0]
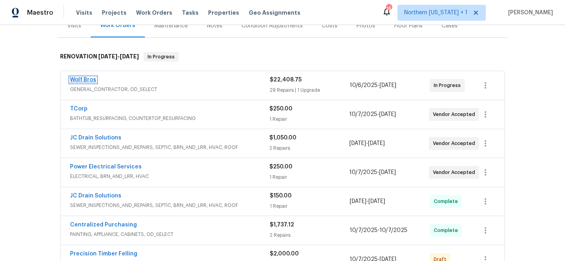
click at [82, 79] on link "Wolf Bros" at bounding box center [83, 80] width 26 height 6
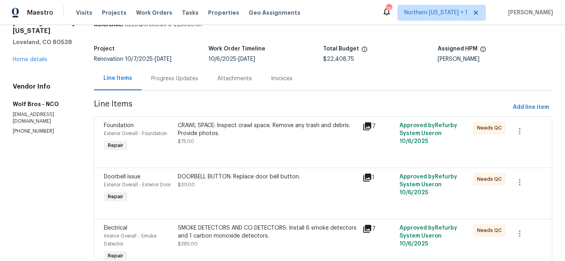
scroll to position [57, 0]
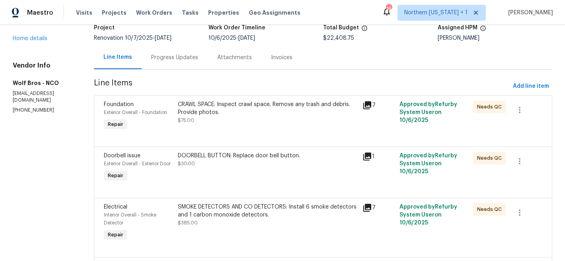
click at [254, 114] on div "CRAWL SPACE: Inspect crawl space. Remove any trash and debris. Provide photos." at bounding box center [268, 109] width 180 height 16
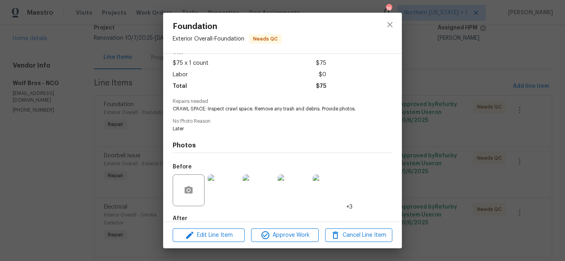
scroll to position [85, 0]
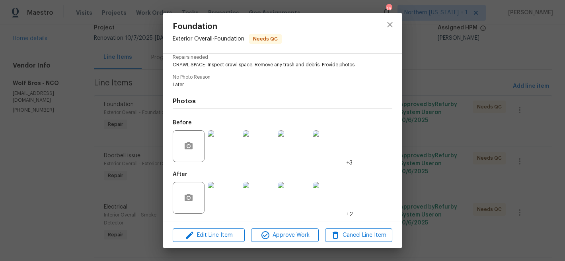
click at [231, 204] on img at bounding box center [224, 198] width 32 height 32
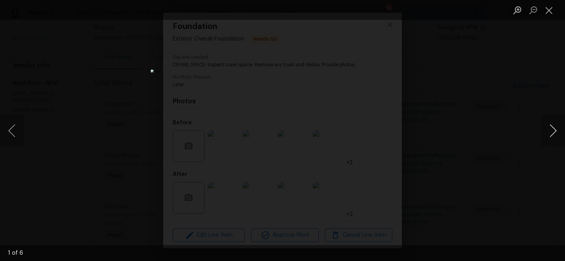
click at [543, 136] on button "Next image" at bounding box center [553, 131] width 24 height 32
click at [543, 137] on button "Next image" at bounding box center [553, 131] width 24 height 32
click at [546, 135] on button "Next image" at bounding box center [553, 131] width 24 height 32
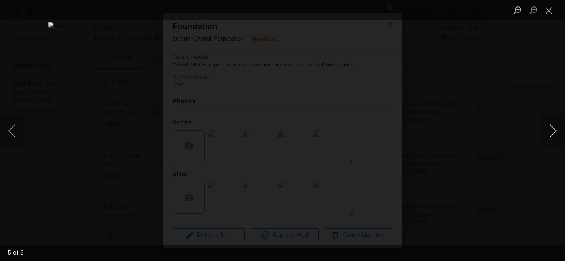
click at [546, 135] on button "Next image" at bounding box center [553, 131] width 24 height 32
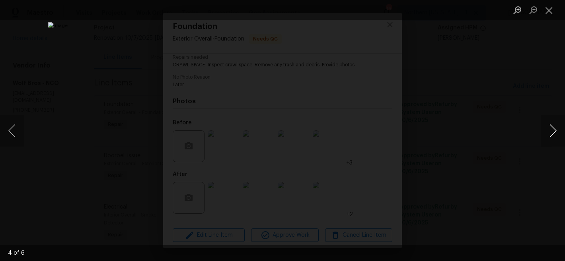
click at [546, 135] on button "Next image" at bounding box center [553, 131] width 24 height 32
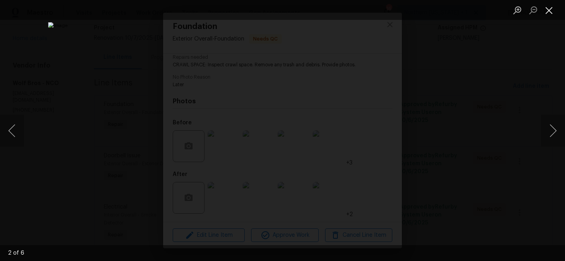
click at [552, 12] on button "Close lightbox" at bounding box center [549, 10] width 16 height 14
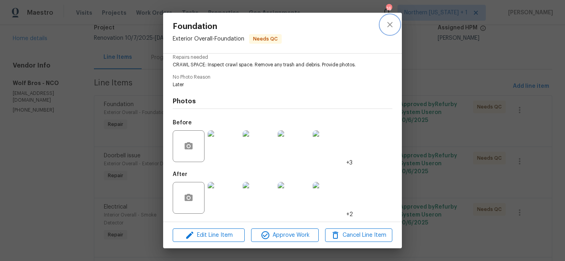
click at [389, 24] on icon "close" at bounding box center [390, 25] width 10 height 10
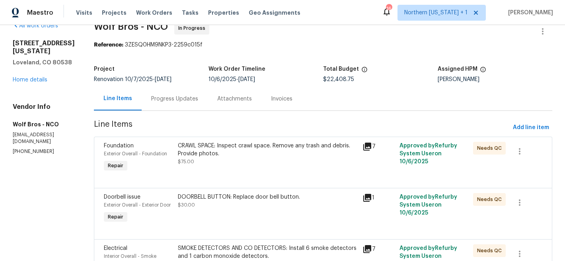
scroll to position [0, 0]
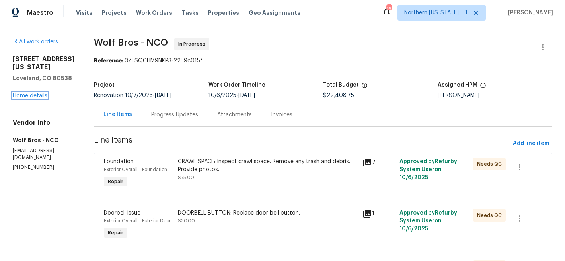
click at [33, 99] on link "Home details" at bounding box center [30, 96] width 35 height 6
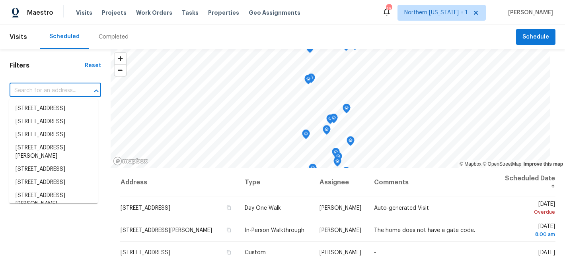
click at [70, 86] on input "text" at bounding box center [44, 91] width 69 height 12
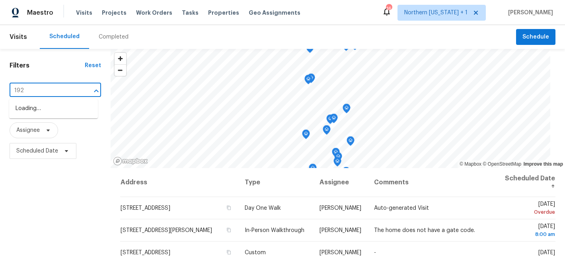
type input "1925"
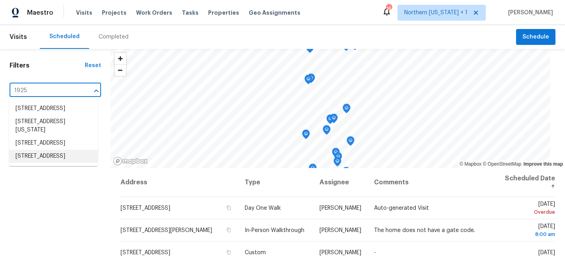
click at [79, 163] on li "[STREET_ADDRESS]" at bounding box center [53, 156] width 89 height 13
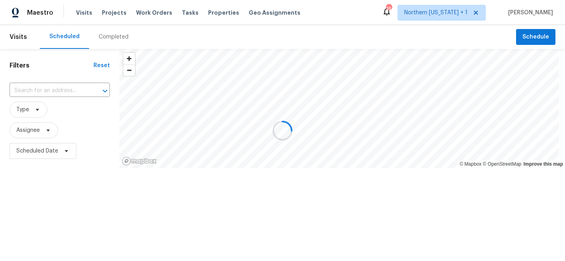
type input "[STREET_ADDRESS]"
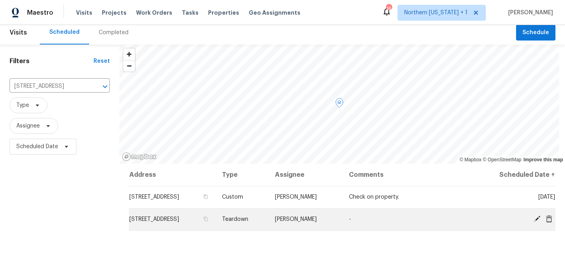
scroll to position [8, 0]
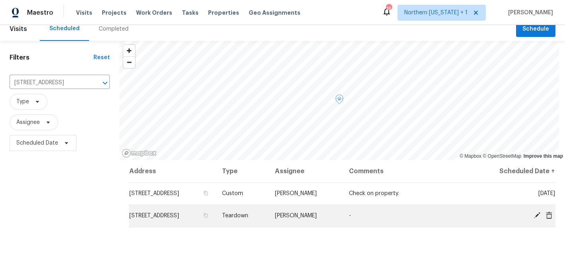
click at [535, 218] on span at bounding box center [537, 215] width 12 height 7
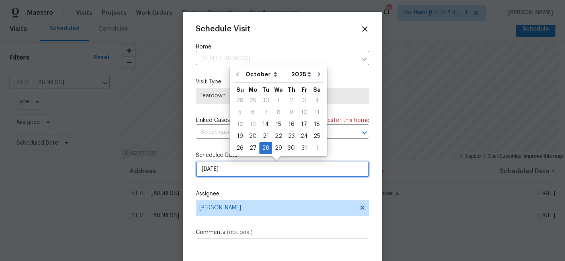
click at [327, 177] on input "[DATE]" at bounding box center [282, 170] width 173 height 16
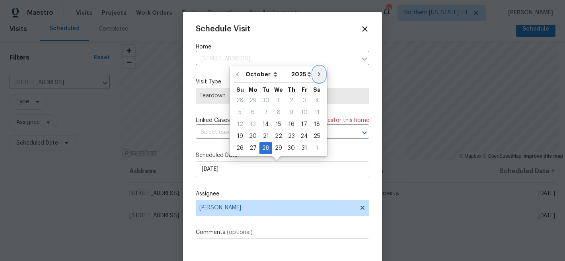
click at [316, 75] on icon "Go to next month" at bounding box center [319, 74] width 6 height 6
type input "[DATE]"
select select "10"
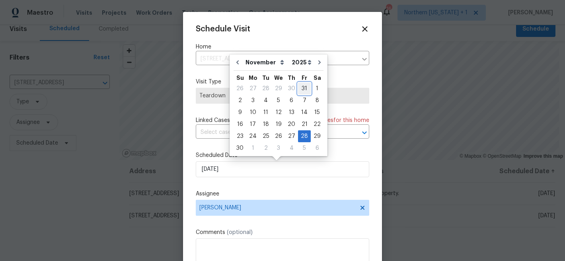
click at [305, 89] on div "31" at bounding box center [304, 88] width 13 height 11
type input "[DATE]"
select select "9"
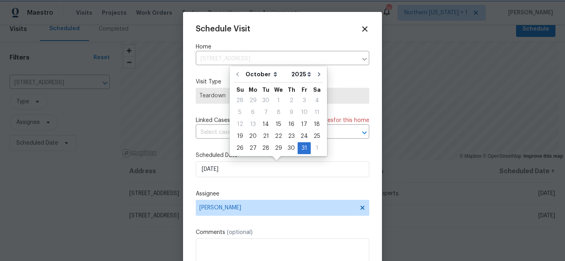
click at [299, 191] on label "Assignee" at bounding box center [282, 194] width 173 height 8
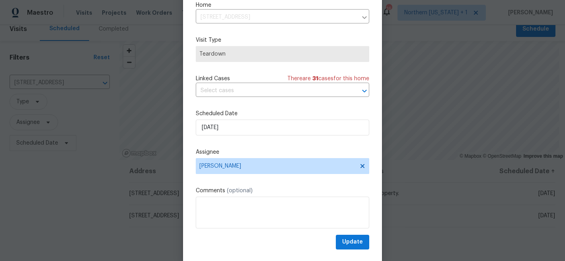
scroll to position [41, 0]
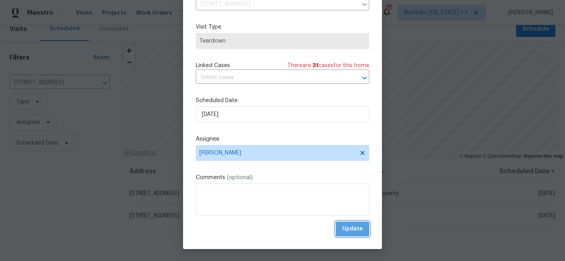
click at [349, 230] on span "Update" at bounding box center [352, 229] width 21 height 10
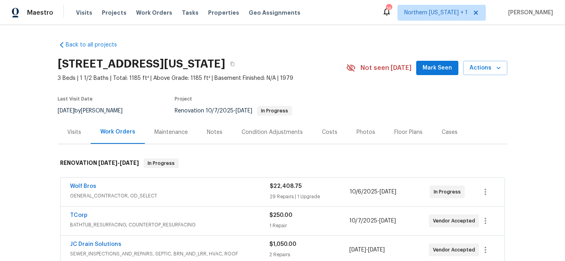
click at [322, 130] on div "Costs" at bounding box center [330, 133] width 16 height 8
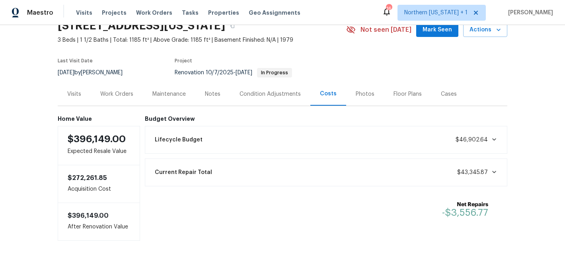
scroll to position [39, 0]
click at [107, 91] on div "Work Orders" at bounding box center [116, 94] width 33 height 8
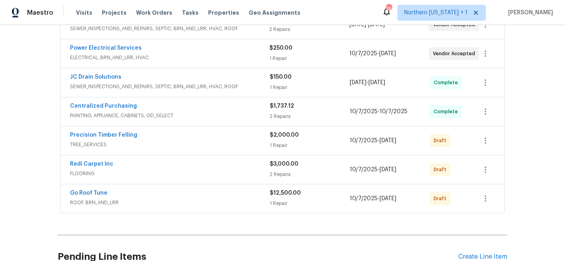
scroll to position [275, 0]
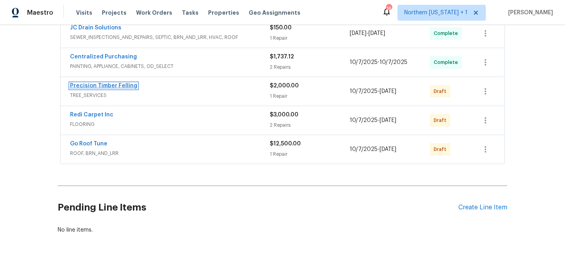
click at [109, 85] on link "Precision Timber Felling" at bounding box center [103, 86] width 67 height 6
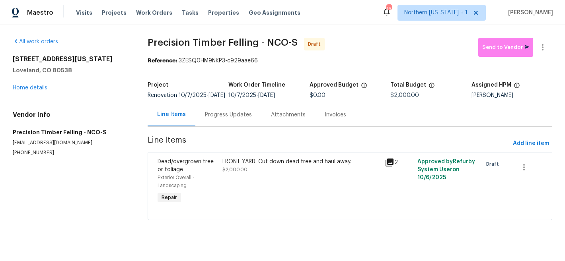
click at [298, 166] on div "FRONT YARD: Cut down dead tree and haul away." at bounding box center [301, 162] width 158 height 8
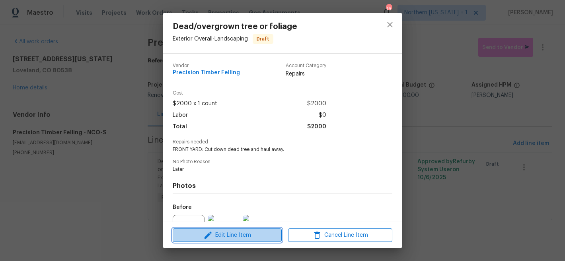
click at [255, 236] on span "Edit Line Item" at bounding box center [227, 236] width 104 height 10
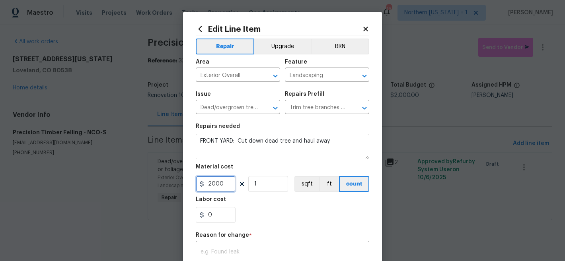
click at [225, 187] on input "2000" at bounding box center [216, 184] width 40 height 16
type input "1925"
click at [273, 206] on div "Labor cost" at bounding box center [282, 202] width 173 height 10
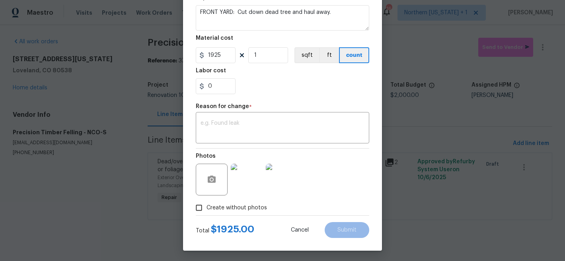
scroll to position [131, 0]
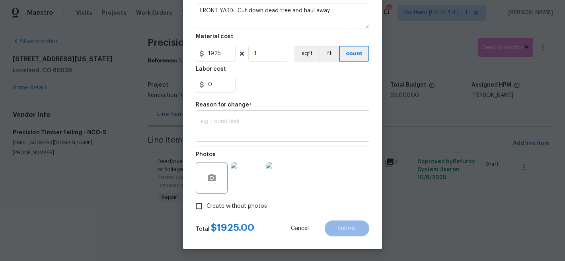
click at [289, 116] on div "x ​" at bounding box center [282, 127] width 173 height 29
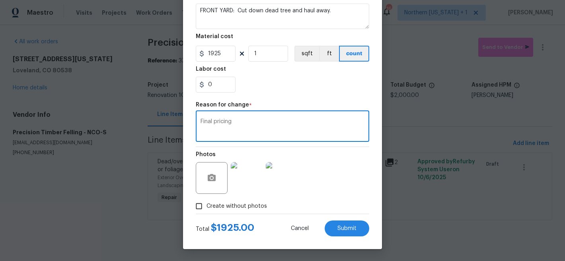
type textarea "Final pricing"
click at [305, 248] on div "Edit Line Item Repair Upgrade BRN Area Exterior Overall ​ Feature Landscaping ​…" at bounding box center [282, 65] width 199 height 368
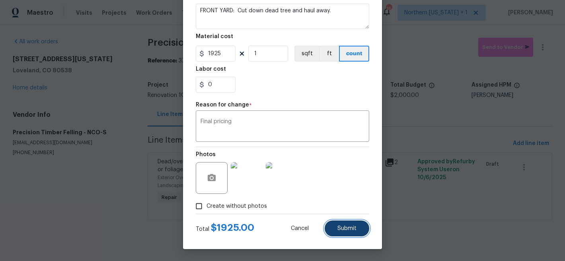
click at [344, 229] on span "Submit" at bounding box center [346, 229] width 19 height 6
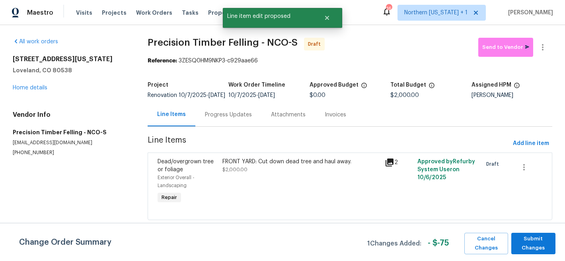
scroll to position [0, 0]
click at [533, 246] on span "Submit Changes" at bounding box center [533, 244] width 36 height 18
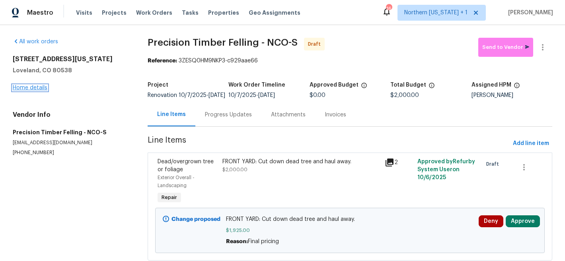
click at [35, 85] on link "Home details" at bounding box center [30, 88] width 35 height 6
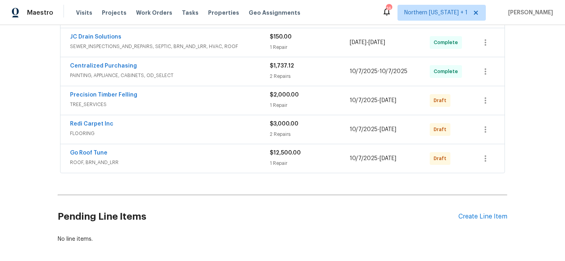
scroll to position [308, 0]
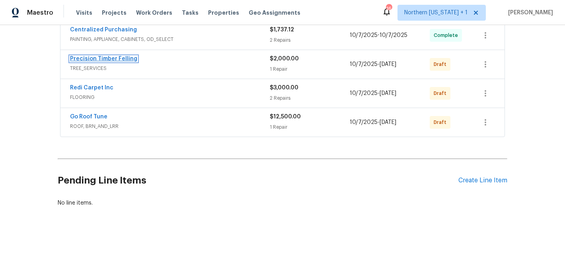
click at [96, 56] on link "Precision Timber Felling" at bounding box center [103, 59] width 67 height 6
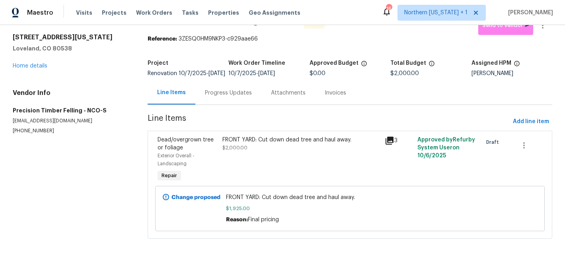
scroll to position [34, 0]
click at [167, 194] on icon at bounding box center [166, 197] width 6 height 6
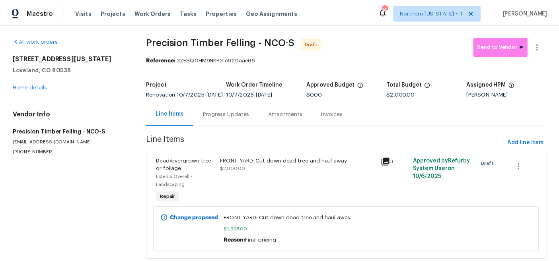
scroll to position [0, 0]
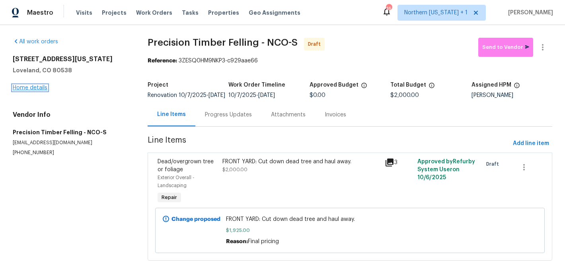
click at [32, 90] on link "Home details" at bounding box center [30, 88] width 35 height 6
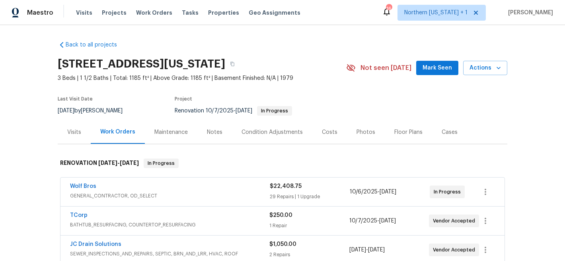
click at [321, 99] on div "Project" at bounding box center [251, 102] width 153 height 10
click at [213, 131] on div "Notes" at bounding box center [215, 133] width 16 height 8
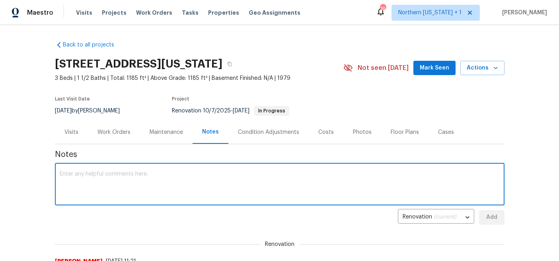
click at [235, 174] on textarea at bounding box center [280, 185] width 440 height 28
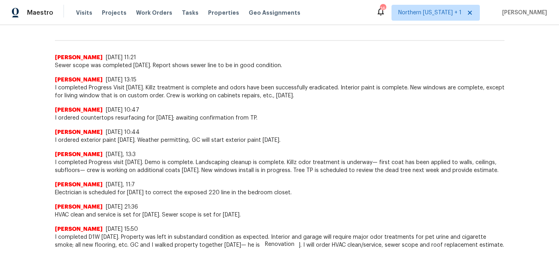
scroll to position [76, 0]
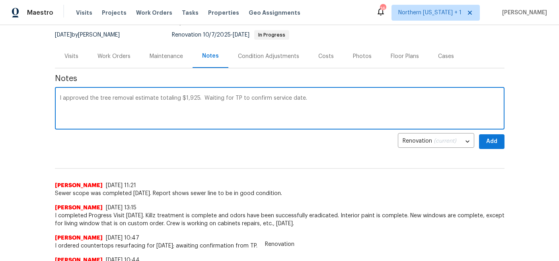
type textarea "I approved the tree removal estimate totaling $1,925. Waiting for TP to confirm…"
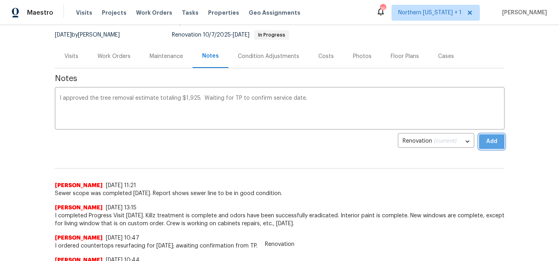
click at [496, 141] on button "Add" at bounding box center [491, 141] width 25 height 15
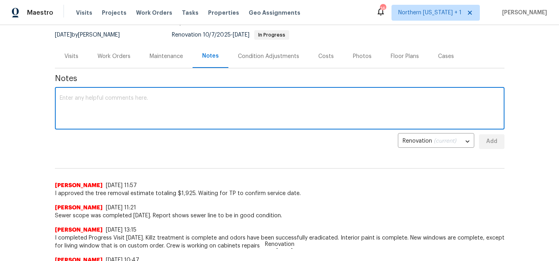
click at [362, 109] on textarea at bounding box center [280, 109] width 440 height 28
click at [193, 112] on textarea "I sent order to GoRoof [DATE] for roof inspection." at bounding box center [280, 109] width 440 height 28
type textarea "I sent order to GoRoof [DATE] for roof inspection."
click at [480, 140] on button "Add" at bounding box center [491, 141] width 25 height 15
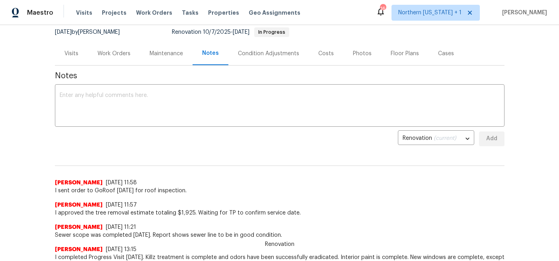
scroll to position [0, 0]
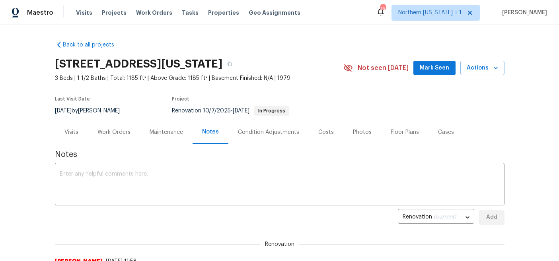
click at [336, 55] on div "[STREET_ADDRESS][US_STATE]" at bounding box center [199, 64] width 288 height 21
